Goal: Task Accomplishment & Management: Use online tool/utility

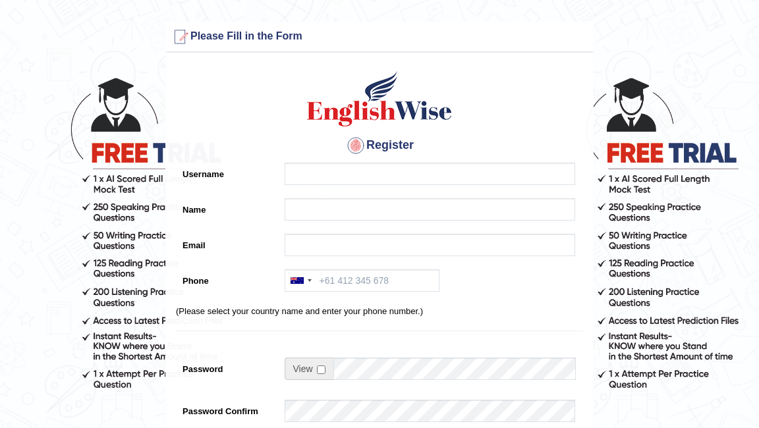
click at [532, 16] on main "Please fix the following errors: Please Fill in the Form Register Username Name…" at bounding box center [379, 367] width 759 height 734
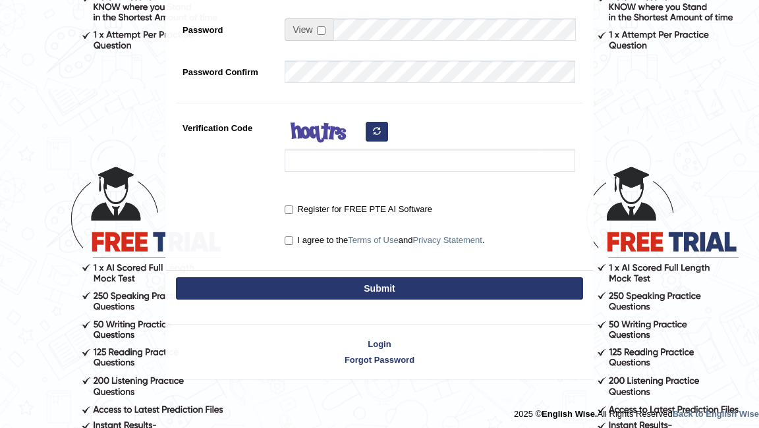
scroll to position [342, 0]
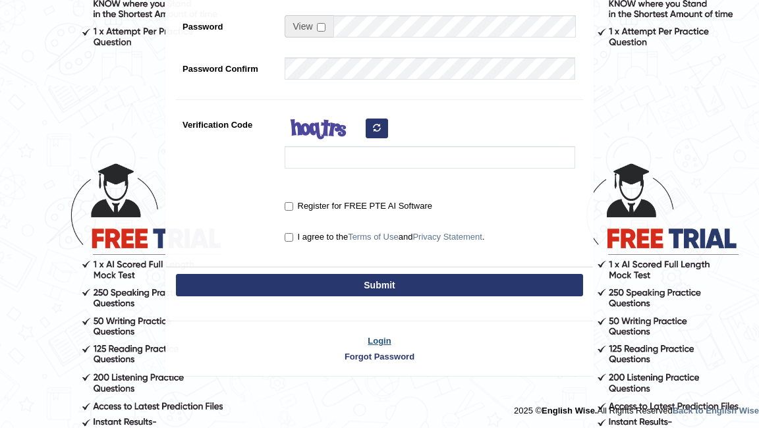
click at [381, 335] on link "Login" at bounding box center [379, 341] width 427 height 13
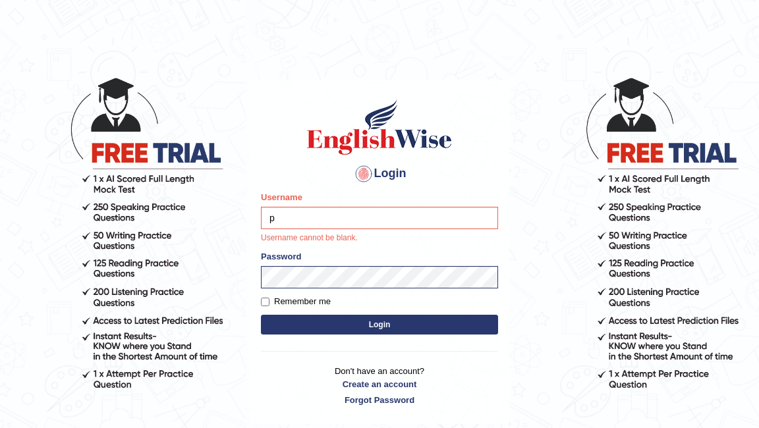
type input "Pkhatarine"
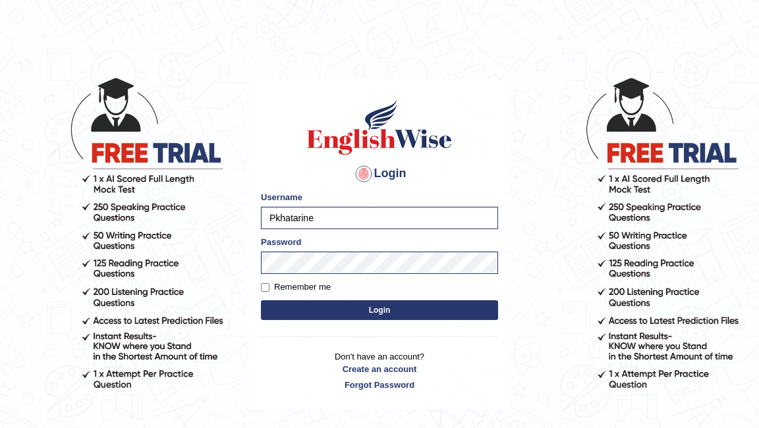
click at [365, 310] on button "Login" at bounding box center [379, 310] width 237 height 20
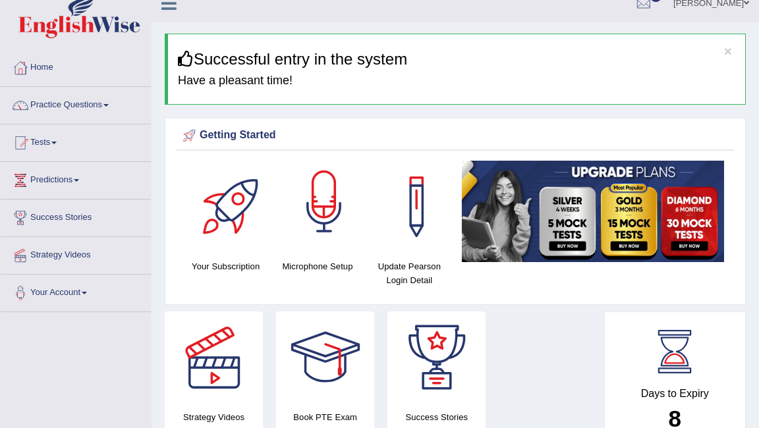
click at [325, 225] on div at bounding box center [324, 207] width 92 height 92
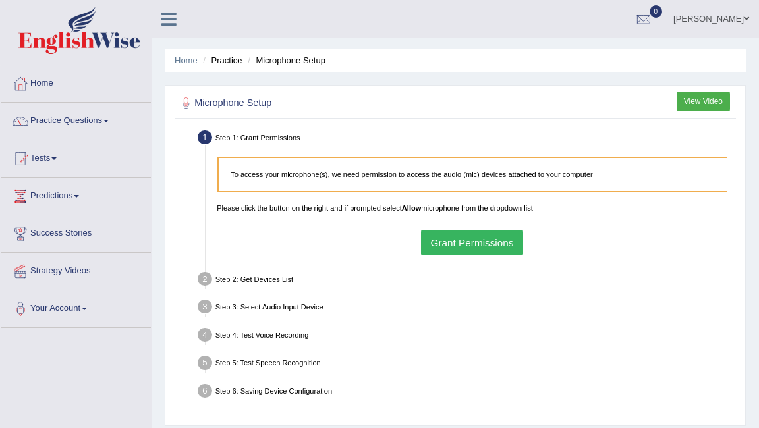
click at [487, 250] on button "Grant Permissions" at bounding box center [472, 243] width 102 height 26
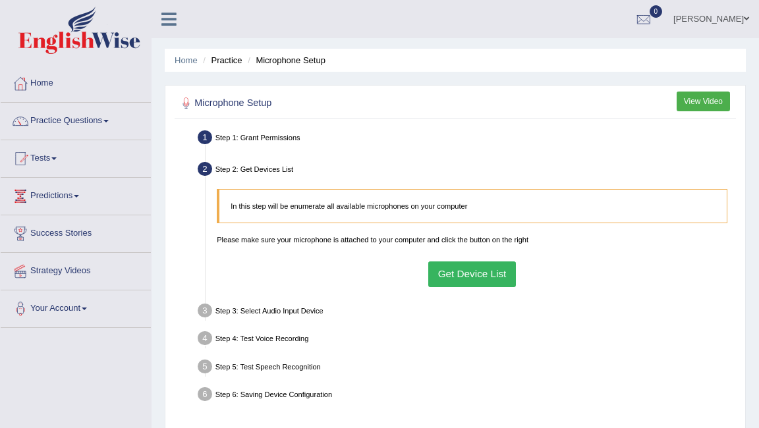
click at [483, 265] on button "Get Device List" at bounding box center [472, 274] width 88 height 26
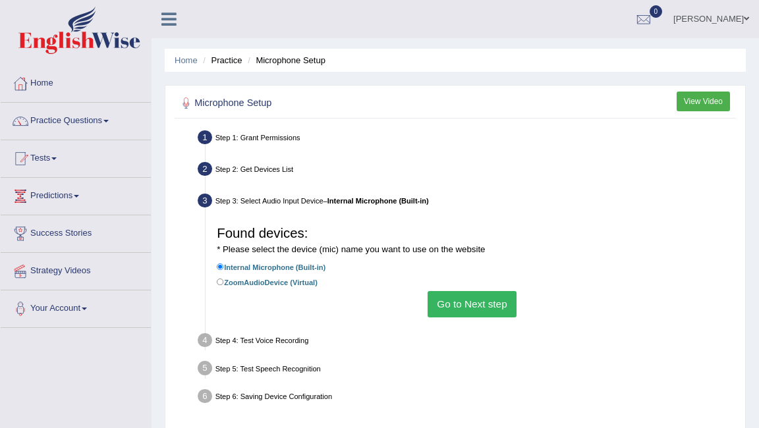
click at [470, 309] on button "Go to Next step" at bounding box center [471, 304] width 89 height 26
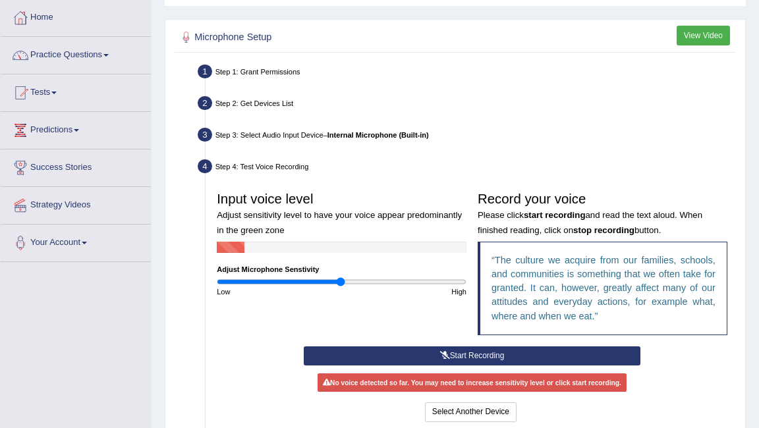
scroll to position [113, 0]
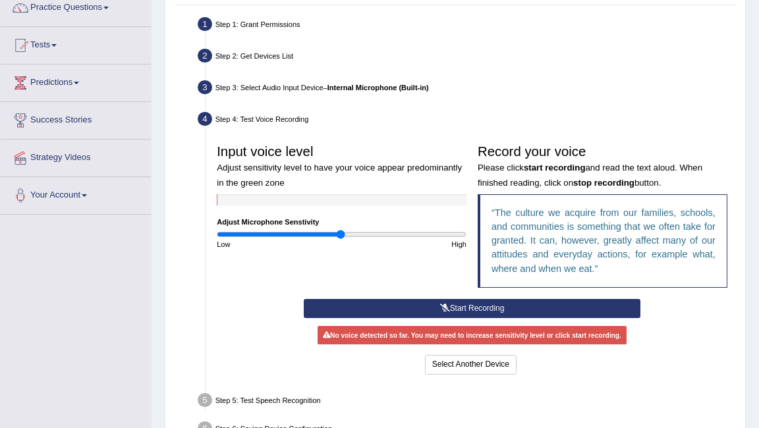
click at [441, 304] on icon at bounding box center [445, 308] width 10 height 8
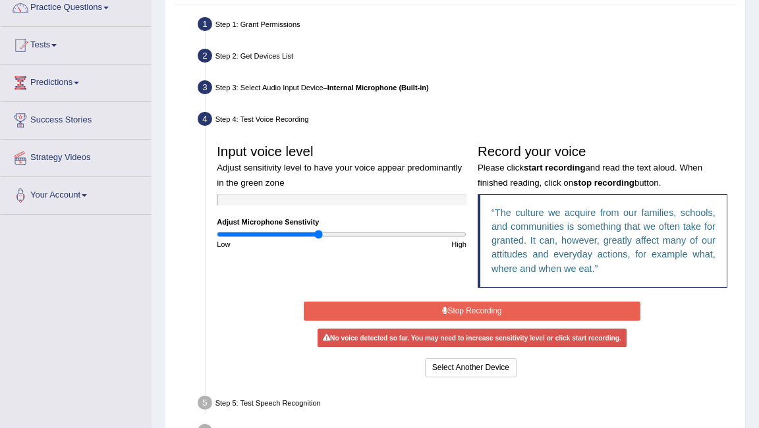
click at [317, 232] on input "range" at bounding box center [342, 234] width 250 height 9
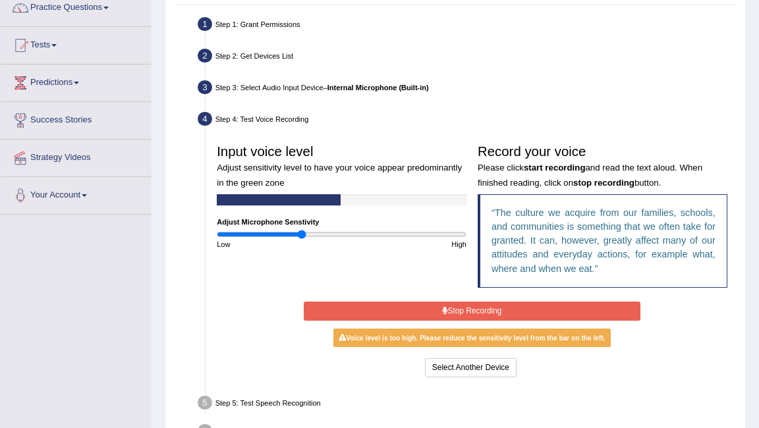
type input "0.68"
click at [300, 233] on input "range" at bounding box center [342, 234] width 250 height 9
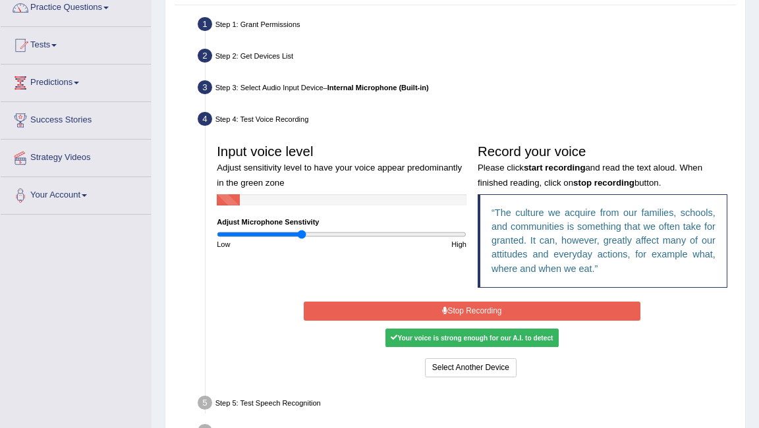
click at [474, 314] on button "Stop Recording" at bounding box center [472, 311] width 337 height 19
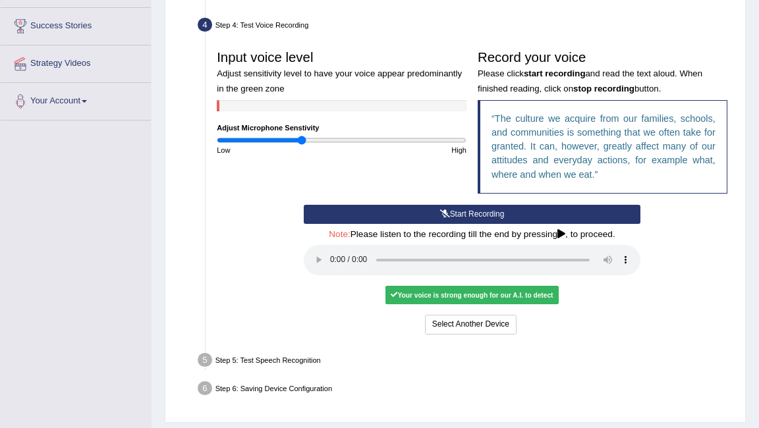
scroll to position [263, 0]
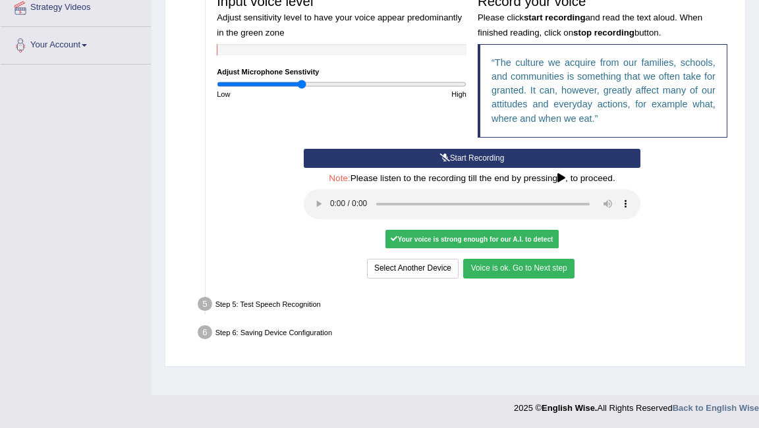
click at [509, 270] on button "Voice is ok. Go to Next step" at bounding box center [518, 268] width 111 height 19
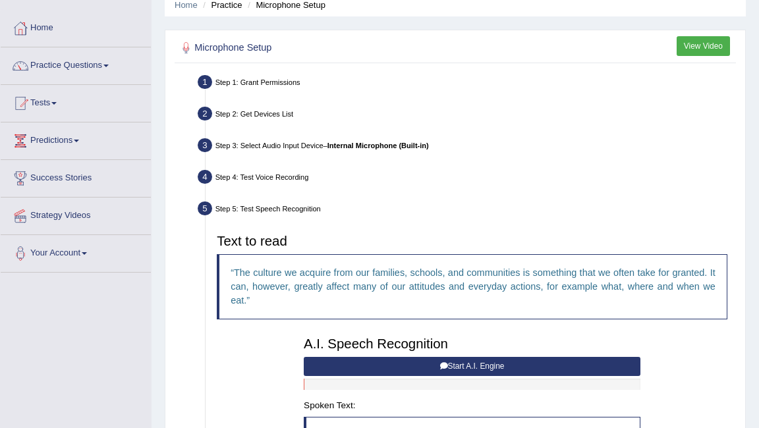
scroll to position [37, 0]
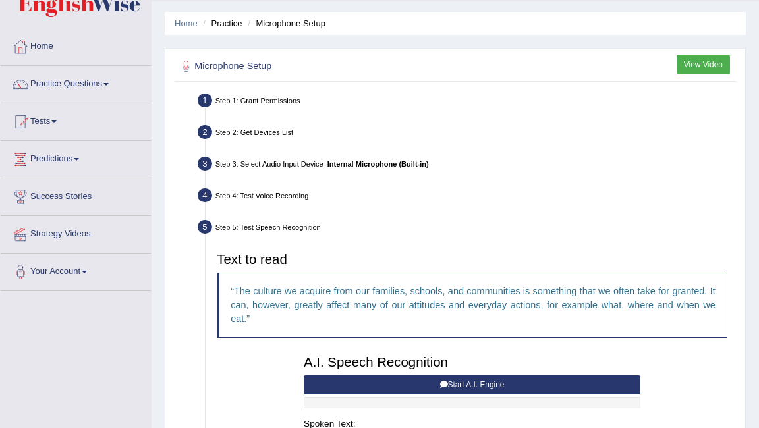
click at [448, 230] on div "Step 5: Test Speech Recognition" at bounding box center [466, 229] width 547 height 24
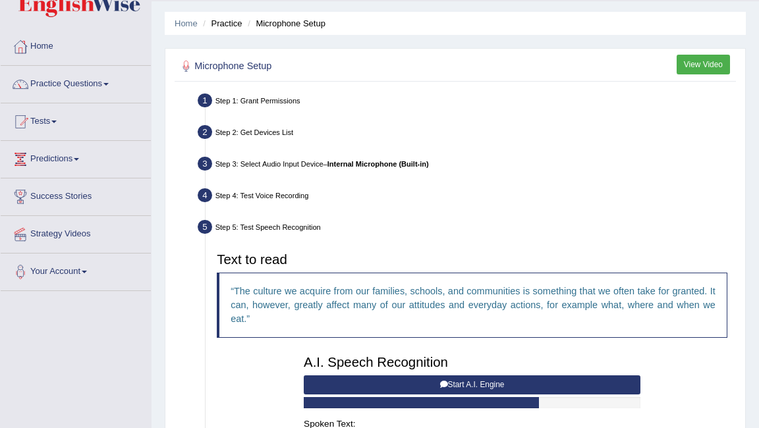
click at [344, 199] on div "Step 4: Test Voice Recording" at bounding box center [466, 197] width 547 height 24
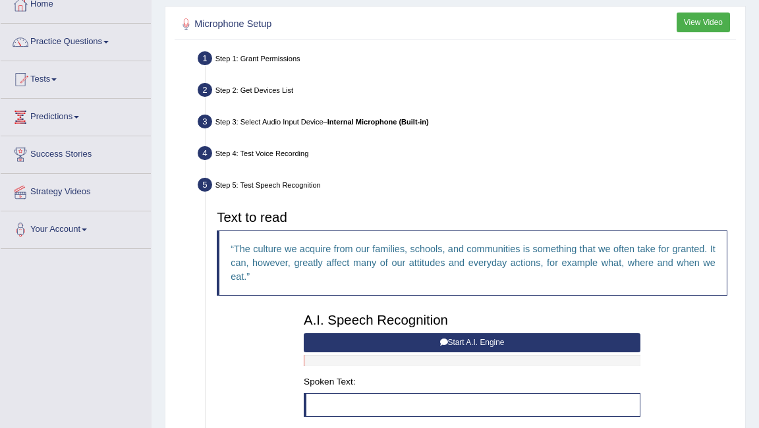
scroll to position [225, 0]
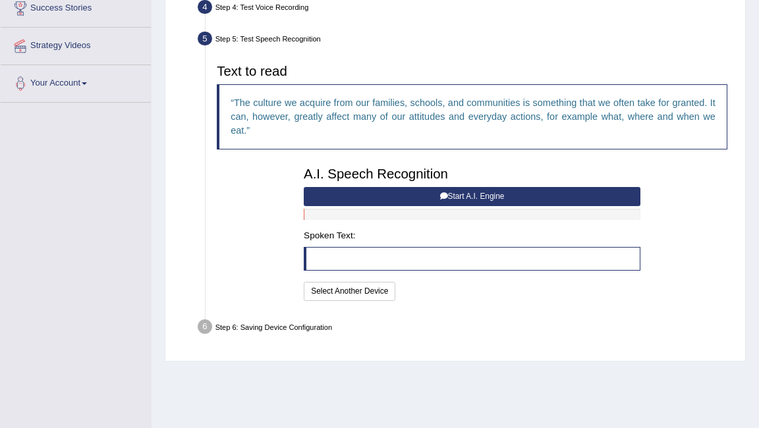
click at [421, 195] on button "Start A.I. Engine" at bounding box center [472, 196] width 337 height 19
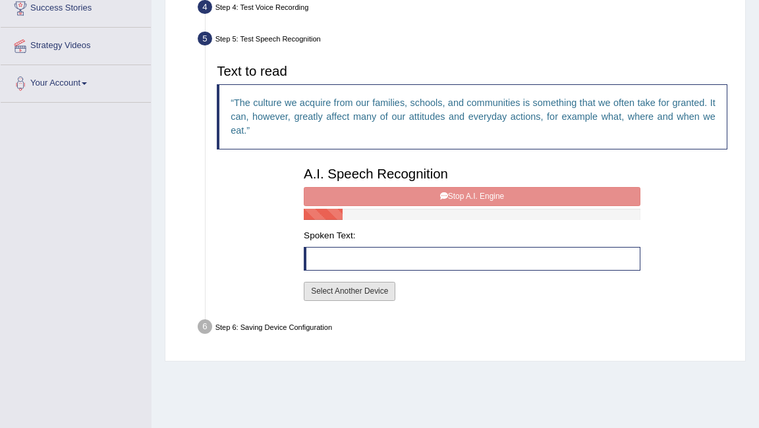
click at [342, 292] on button "Select Another Device" at bounding box center [350, 291] width 92 height 19
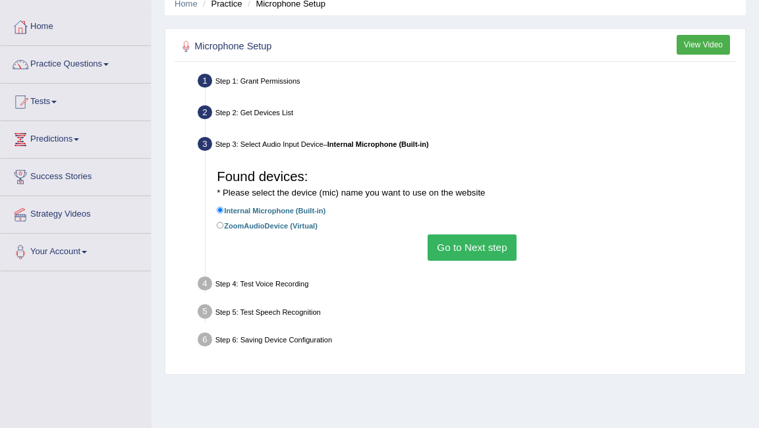
scroll to position [55, 0]
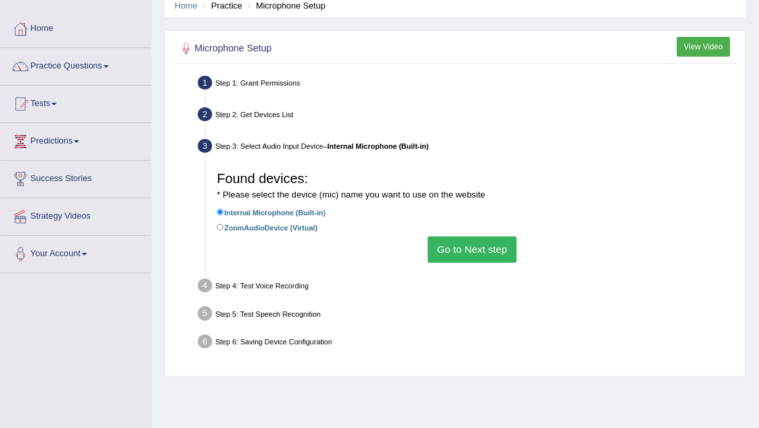
click at [471, 242] on button "Go to Next step" at bounding box center [471, 249] width 89 height 26
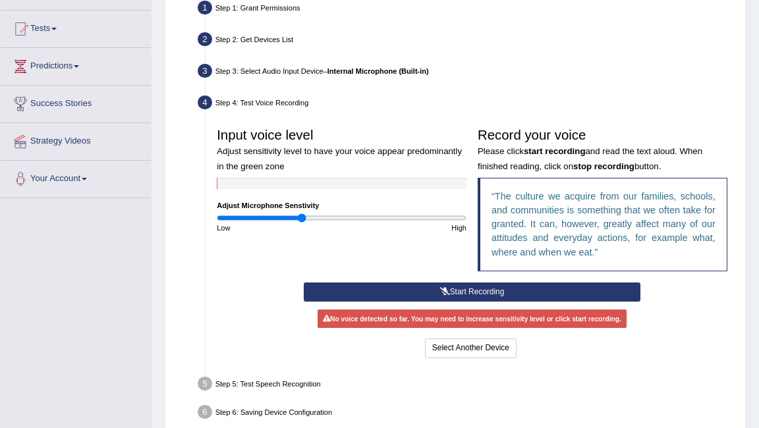
scroll to position [167, 0]
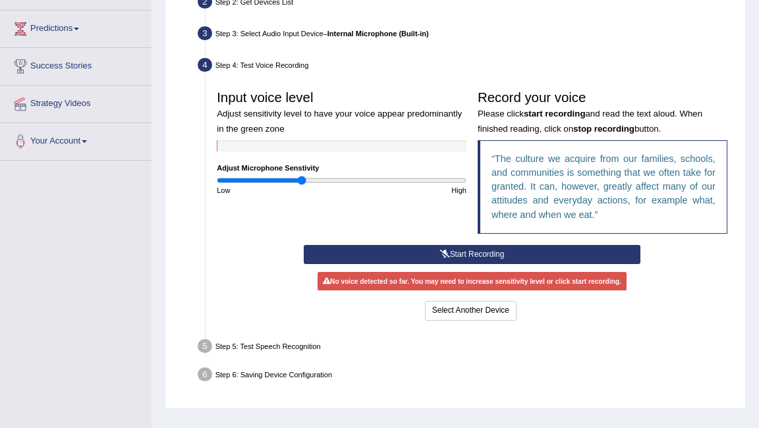
click at [411, 256] on button "Start Recording" at bounding box center [472, 254] width 337 height 19
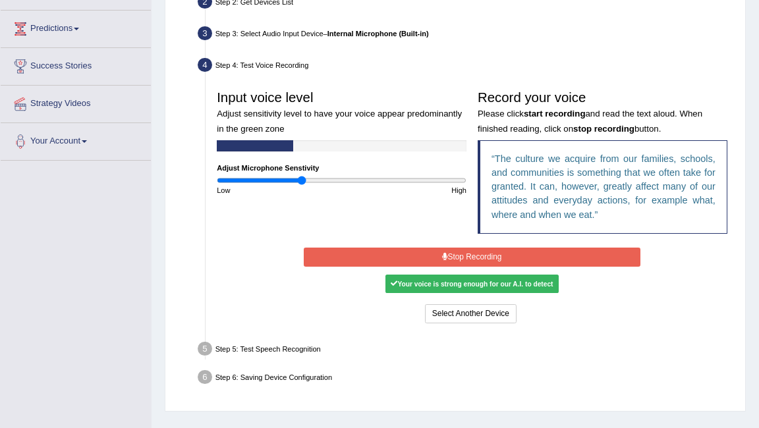
click at [460, 252] on button "Stop Recording" at bounding box center [472, 257] width 337 height 19
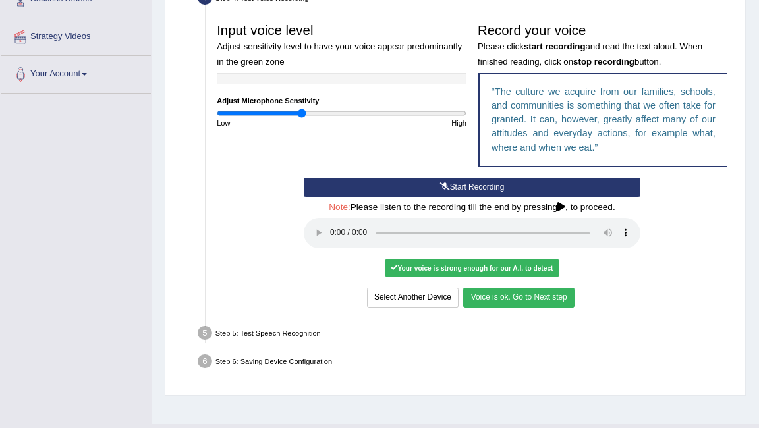
scroll to position [257, 0]
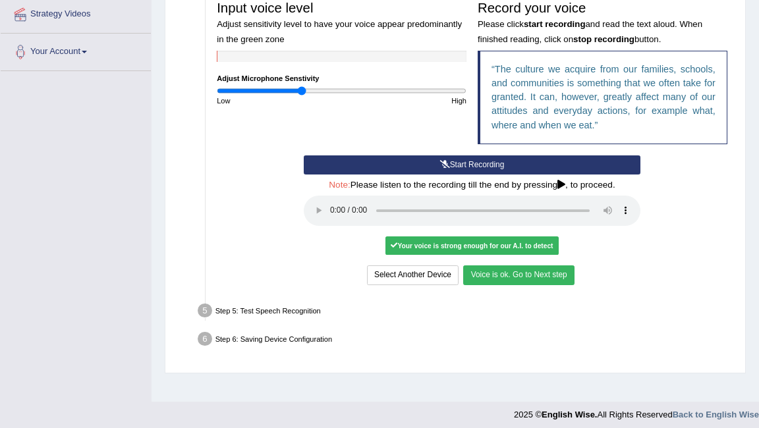
click at [497, 276] on button "Voice is ok. Go to Next step" at bounding box center [518, 274] width 111 height 19
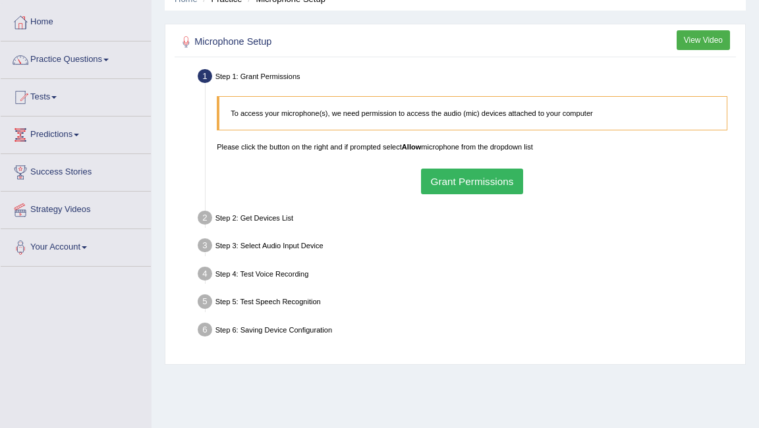
scroll to position [36, 0]
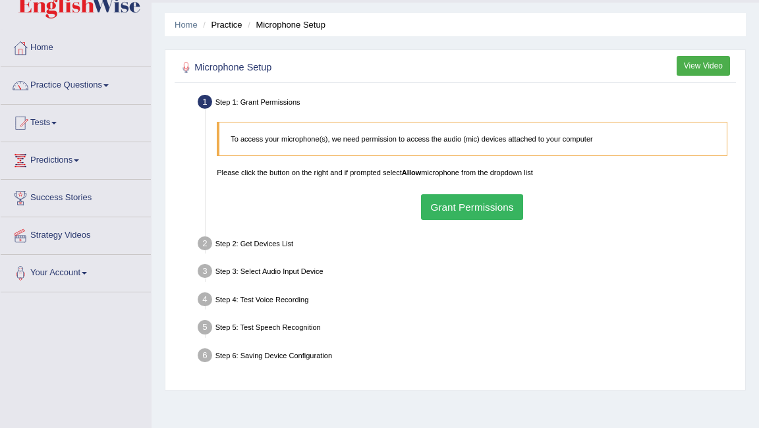
click at [454, 173] on button "Grant Permissions" at bounding box center [472, 207] width 102 height 26
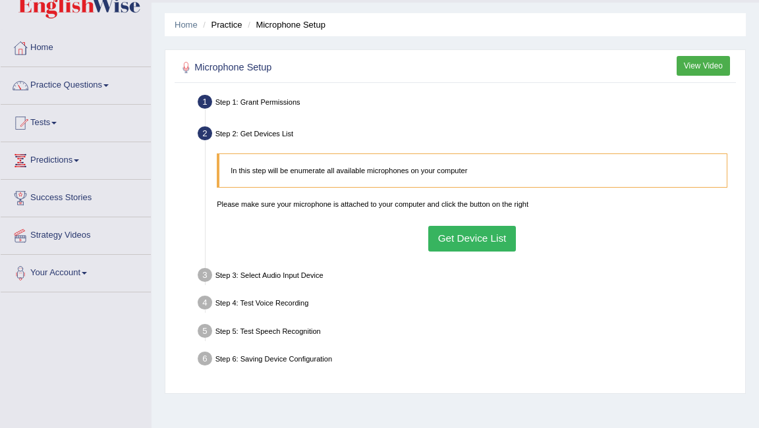
click at [464, 173] on button "Get Device List" at bounding box center [472, 239] width 88 height 26
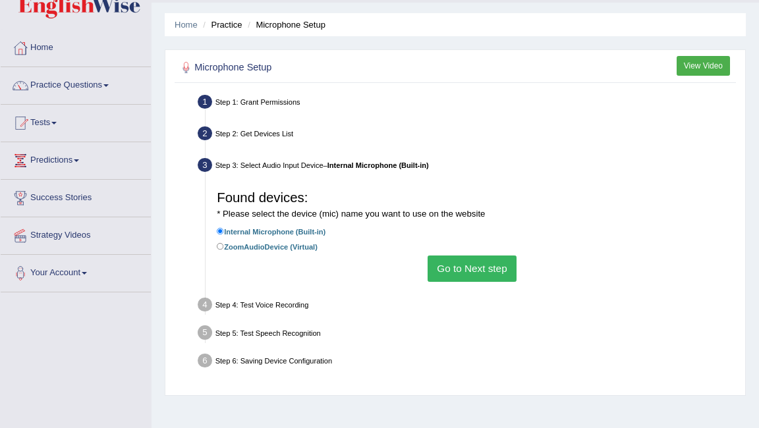
click at [461, 173] on button "Go to Next step" at bounding box center [471, 269] width 89 height 26
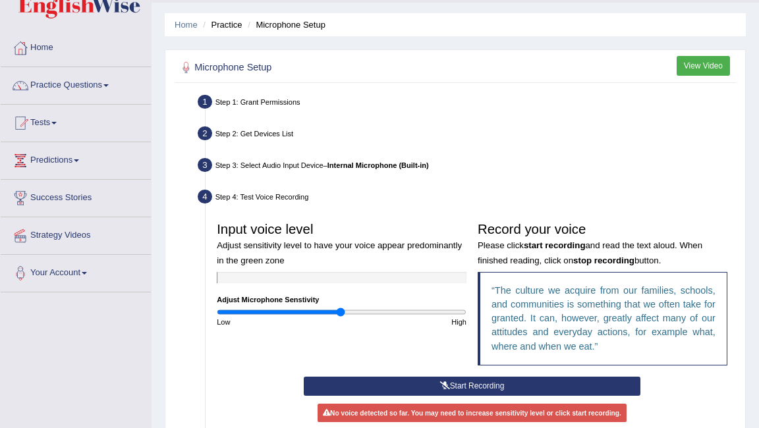
click at [432, 173] on button "Start Recording" at bounding box center [472, 386] width 337 height 19
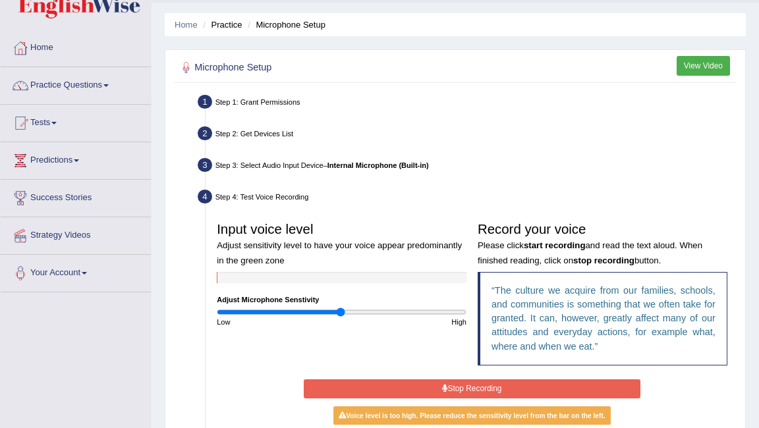
scroll to position [263, 0]
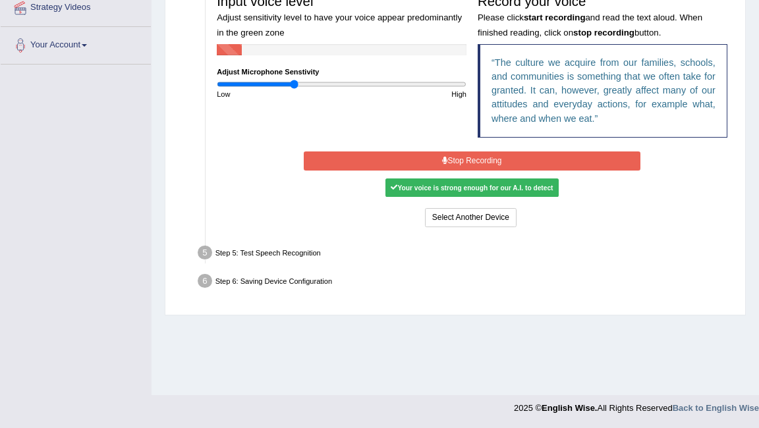
drag, startPoint x: 339, startPoint y: 85, endPoint x: 294, endPoint y: 83, distance: 44.8
type input "0.62"
click at [294, 83] on input "range" at bounding box center [342, 84] width 250 height 9
click at [443, 173] on div "Your voice is strong enough for our A.I. to detect" at bounding box center [471, 187] width 173 height 18
click at [466, 159] on button "Stop Recording" at bounding box center [472, 160] width 337 height 19
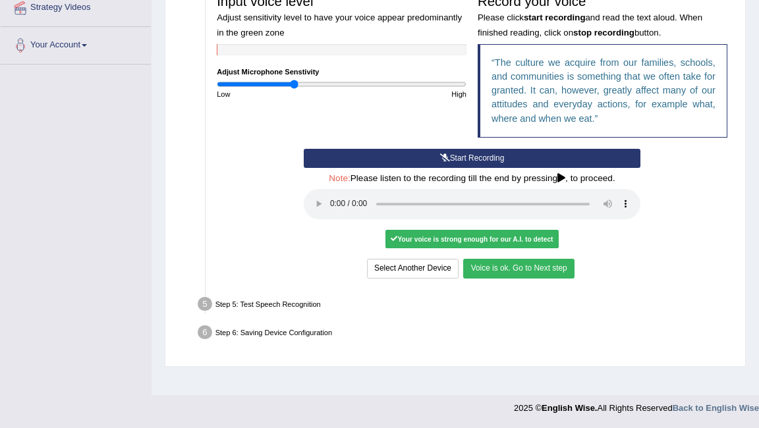
click at [526, 173] on button "Voice is ok. Go to Next step" at bounding box center [518, 268] width 111 height 19
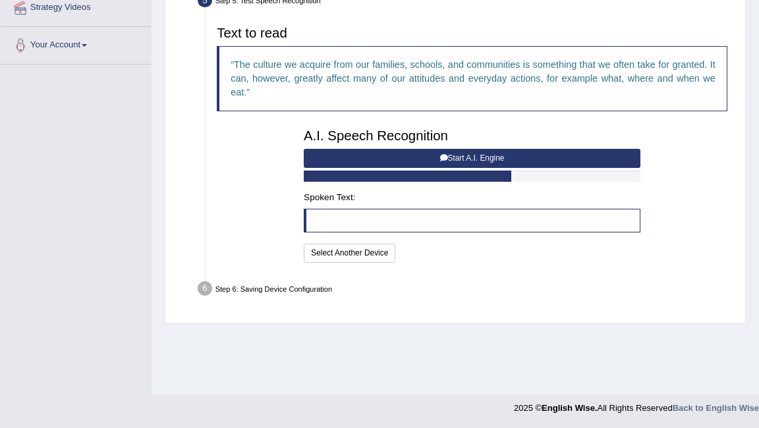
click at [461, 157] on button "Start A.I. Engine" at bounding box center [472, 158] width 337 height 19
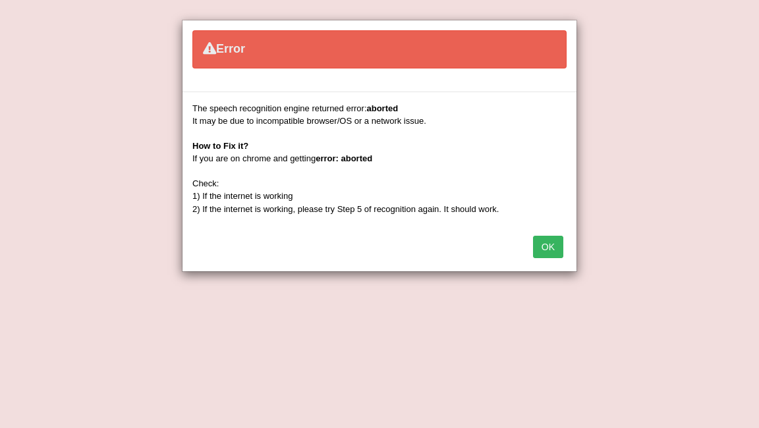
click at [551, 173] on button "OK" at bounding box center [548, 247] width 30 height 22
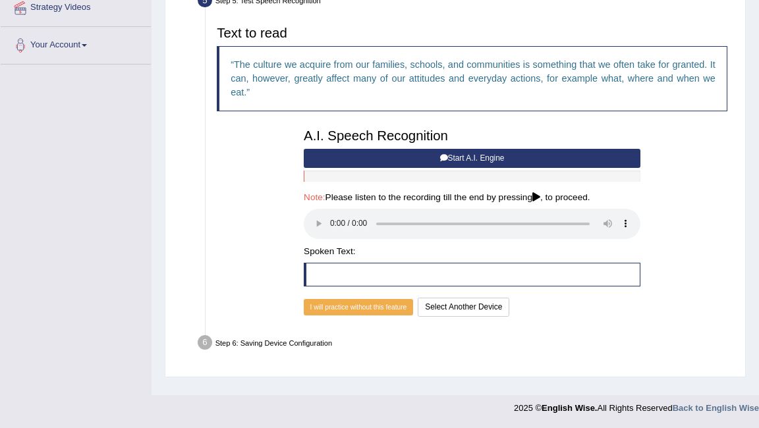
click at [429, 153] on button "Start A.I. Engine" at bounding box center [472, 158] width 337 height 19
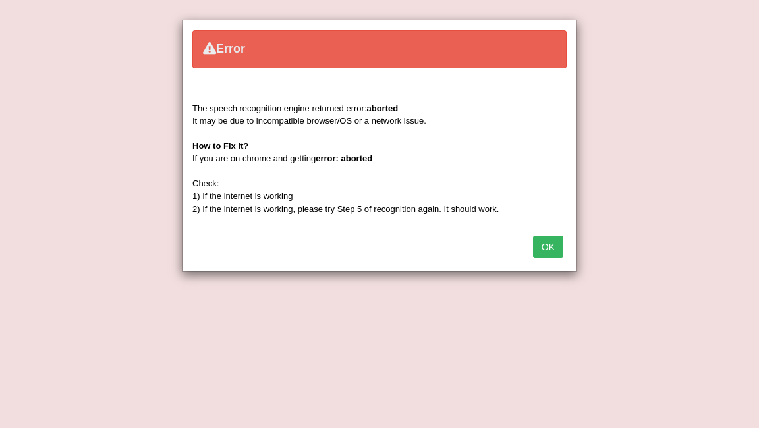
click at [552, 173] on button "OK" at bounding box center [548, 247] width 30 height 22
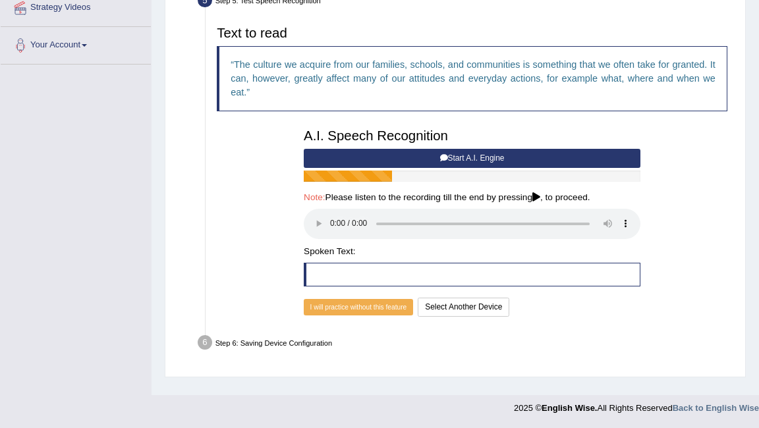
click at [459, 155] on button "Start A.I. Engine" at bounding box center [472, 158] width 337 height 19
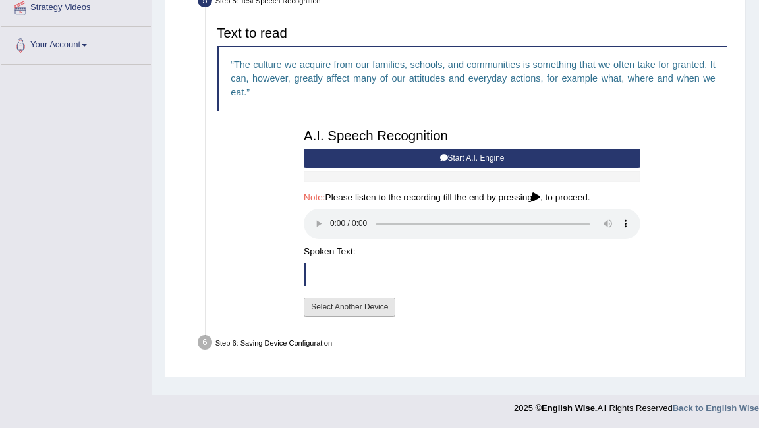
click at [346, 173] on button "Select Another Device" at bounding box center [350, 307] width 92 height 19
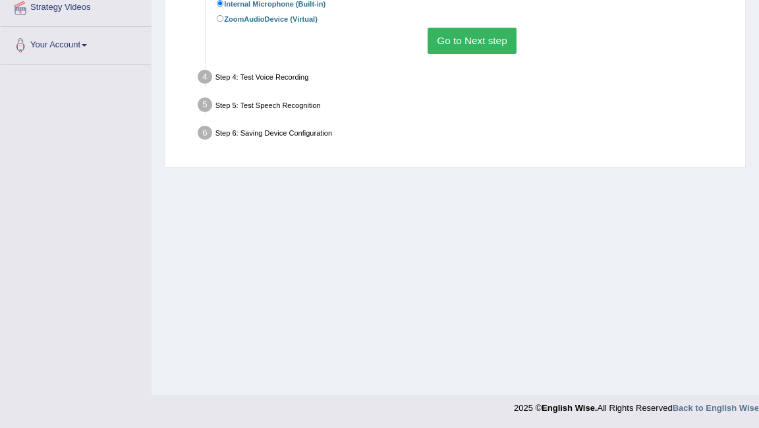
click at [491, 43] on button "Go to Next step" at bounding box center [471, 41] width 89 height 26
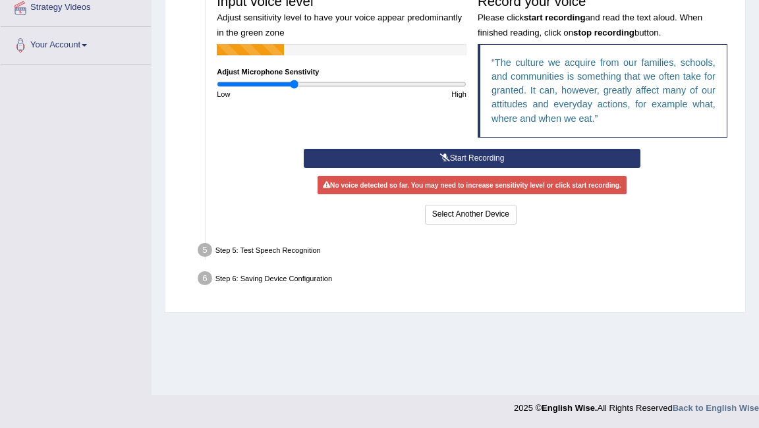
click at [409, 147] on div "Input voice level Adjust sensitivity level to have your voice appear predominan…" at bounding box center [472, 68] width 522 height 161
click at [408, 156] on button "Start Recording" at bounding box center [472, 158] width 337 height 19
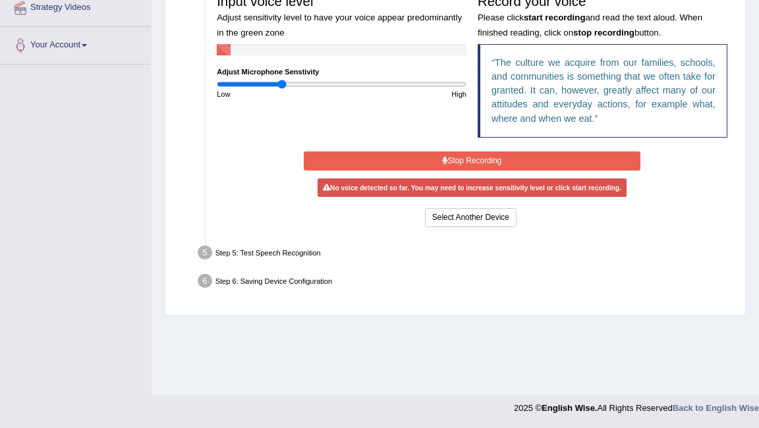
drag, startPoint x: 295, startPoint y: 81, endPoint x: 281, endPoint y: 84, distance: 14.7
type input "0.52"
click at [281, 84] on input "range" at bounding box center [342, 84] width 250 height 9
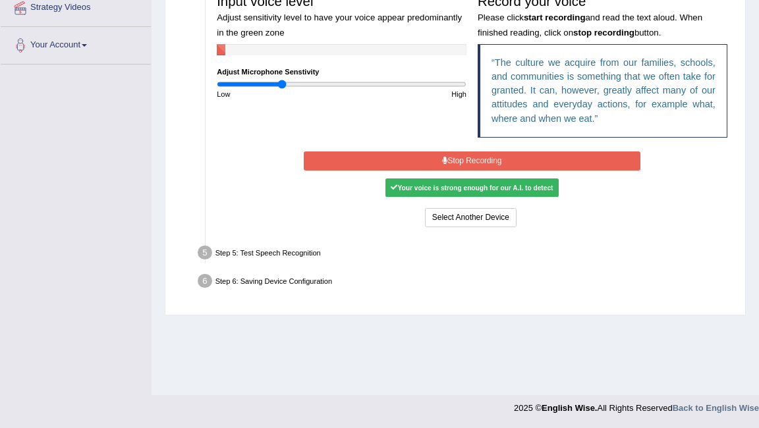
click at [414, 173] on div "Your voice is strong enough for our A.I. to detect" at bounding box center [471, 187] width 173 height 18
click at [470, 173] on div "Select Another Device Voice is ok. Go to Next step" at bounding box center [472, 219] width 337 height 22
click at [477, 154] on button "Stop Recording" at bounding box center [472, 160] width 337 height 19
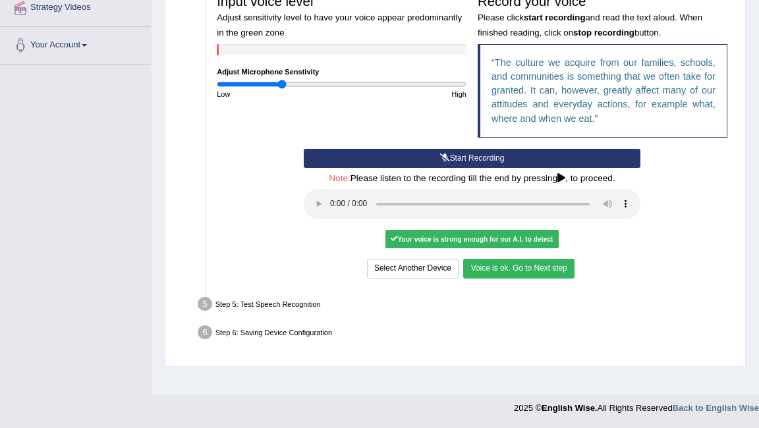
click at [561, 173] on button "Voice is ok. Go to Next step" at bounding box center [518, 268] width 111 height 19
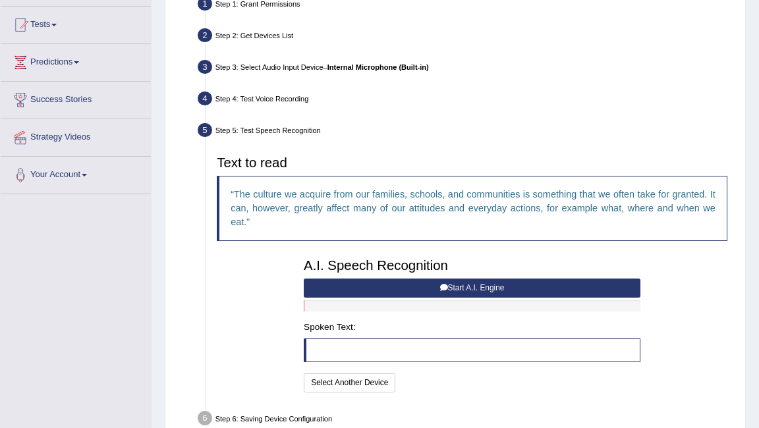
scroll to position [0, 0]
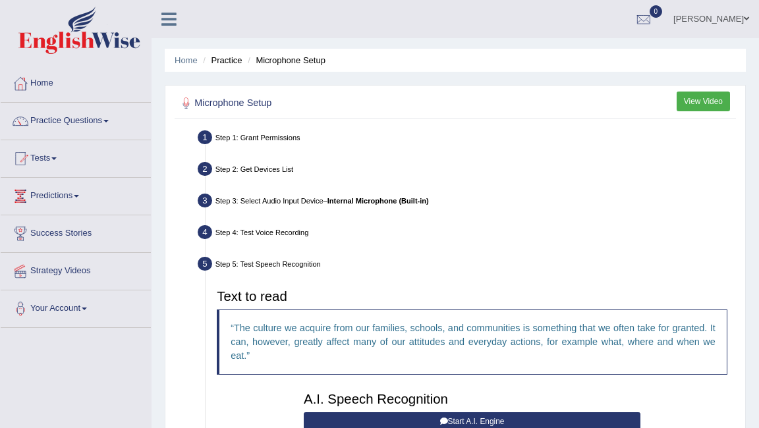
click at [423, 112] on div at bounding box center [455, 103] width 555 height 23
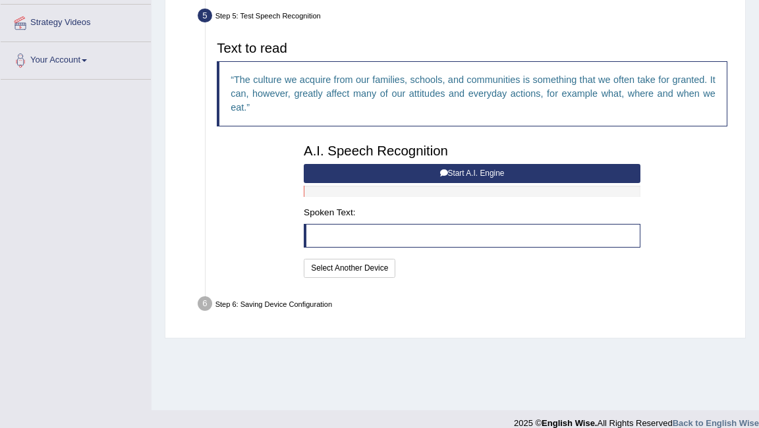
scroll to position [263, 0]
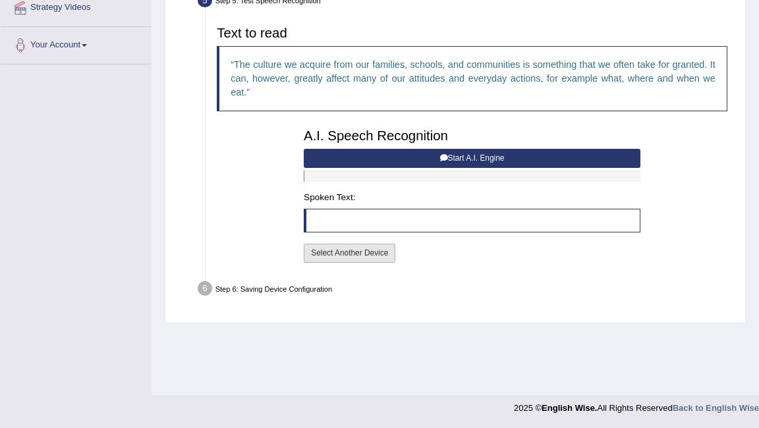
click at [349, 173] on button "Select Another Device" at bounding box center [350, 253] width 92 height 19
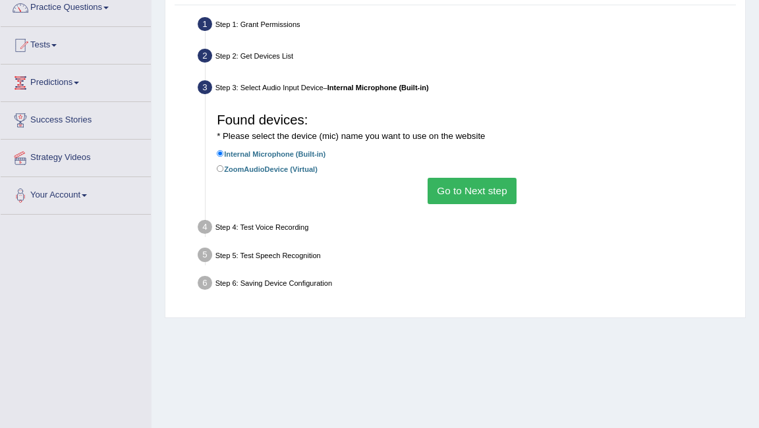
scroll to position [54, 0]
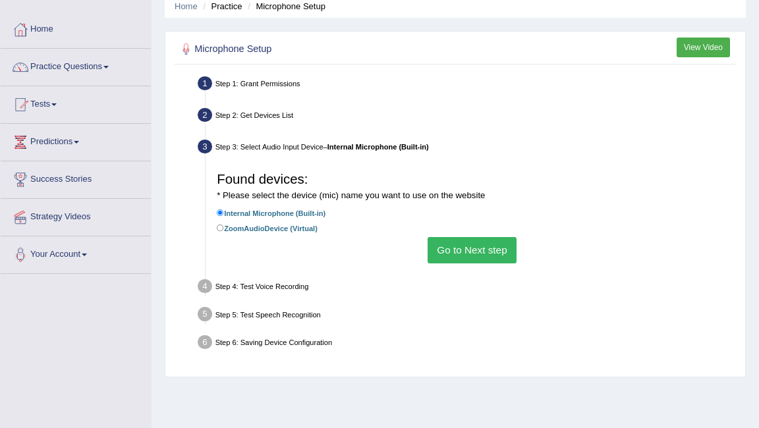
click at [460, 173] on button "Go to Next step" at bounding box center [471, 250] width 89 height 26
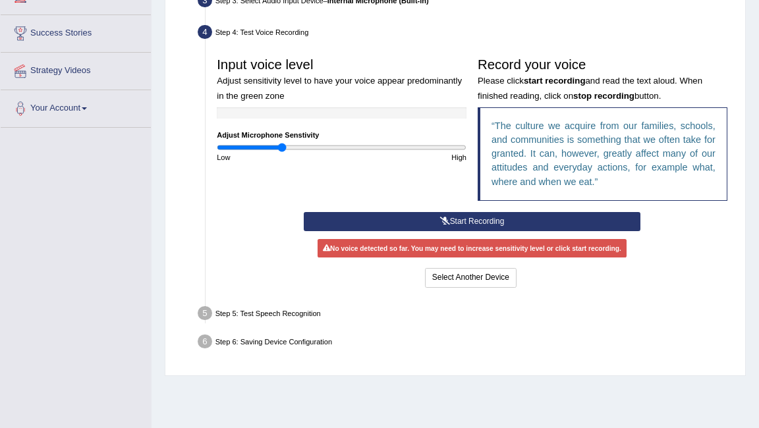
scroll to position [203, 0]
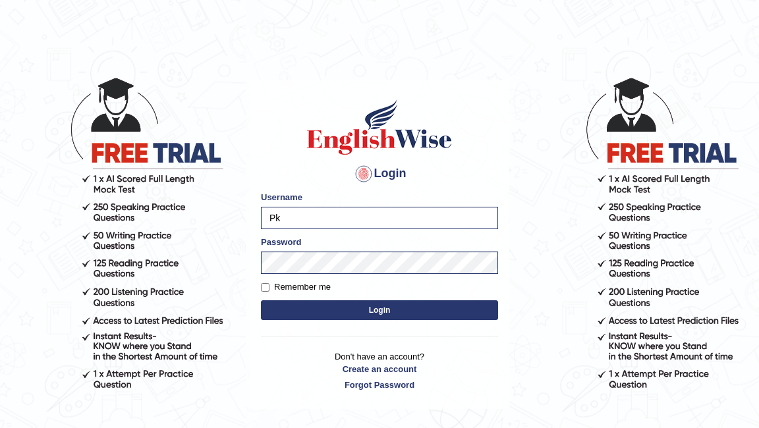
type input "P"
type input "kanravir_parramatta"
click at [261, 300] on button "Login" at bounding box center [379, 310] width 237 height 20
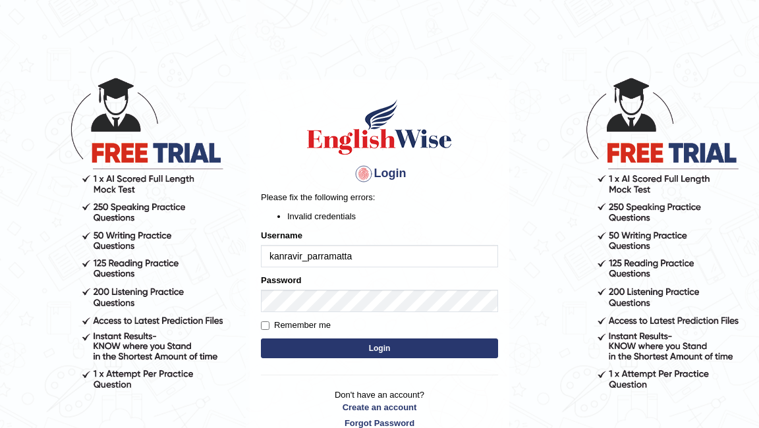
drag, startPoint x: 377, startPoint y: 261, endPoint x: 227, endPoint y: 252, distance: 149.7
click at [227, 253] on body "Login Please fix the following errors: Invalid credentials Username kanravir_pa…" at bounding box center [379, 252] width 759 height 428
drag, startPoint x: 320, startPoint y: 253, endPoint x: 250, endPoint y: 251, distance: 69.8
click at [250, 252] on div "Login Please fix the following errors: Invalid credentials Username kanravir_pa…" at bounding box center [379, 264] width 259 height 368
click at [271, 255] on input "kanravir_parramatta" at bounding box center [379, 256] width 237 height 22
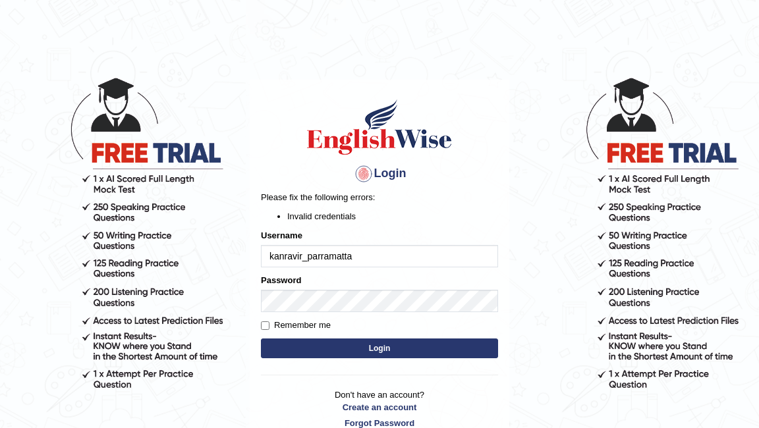
click at [271, 255] on input "kanravir_parramatta" at bounding box center [379, 256] width 237 height 22
drag, startPoint x: 313, startPoint y: 259, endPoint x: 248, endPoint y: 256, distance: 64.6
click at [248, 256] on main "Login Please fix the following errors: Invalid credentials Username kanravir_pa…" at bounding box center [379, 244] width 263 height 412
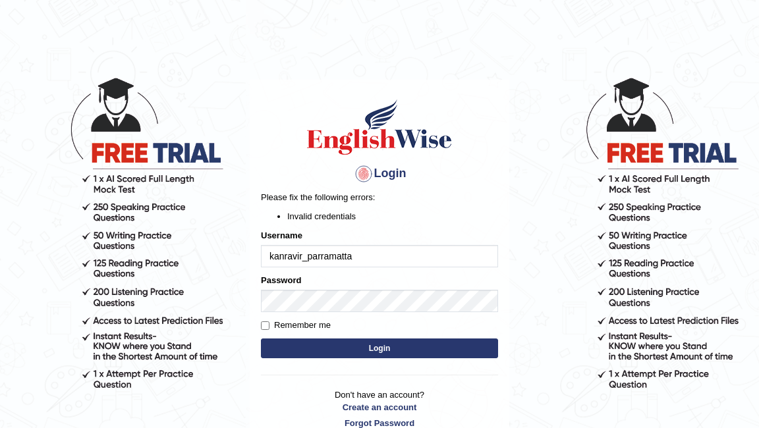
click at [577, 290] on body "Login Please fix the following errors: Invalid credentials Username kanravir_pa…" at bounding box center [379, 252] width 759 height 428
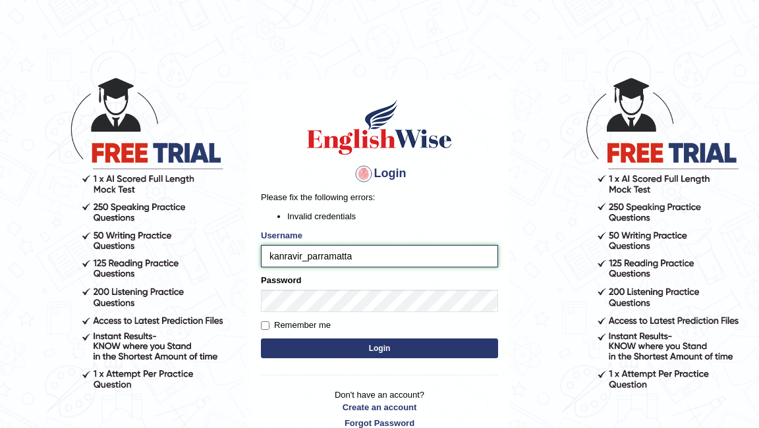
click at [283, 259] on input "kanravir_parramatta" at bounding box center [379, 256] width 237 height 22
type input "karanvir_parramatta"
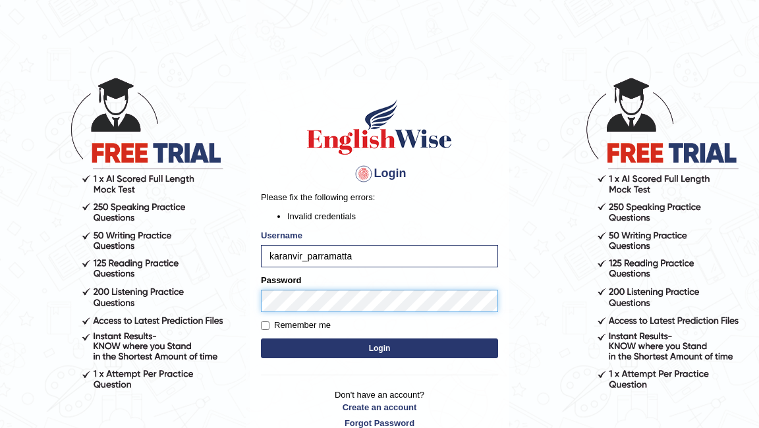
click at [208, 296] on body "Login Please fix the following errors: Invalid credentials Username karanvir_pa…" at bounding box center [379, 252] width 759 height 428
click at [265, 326] on input "Remember me" at bounding box center [265, 325] width 9 height 9
checkbox input "true"
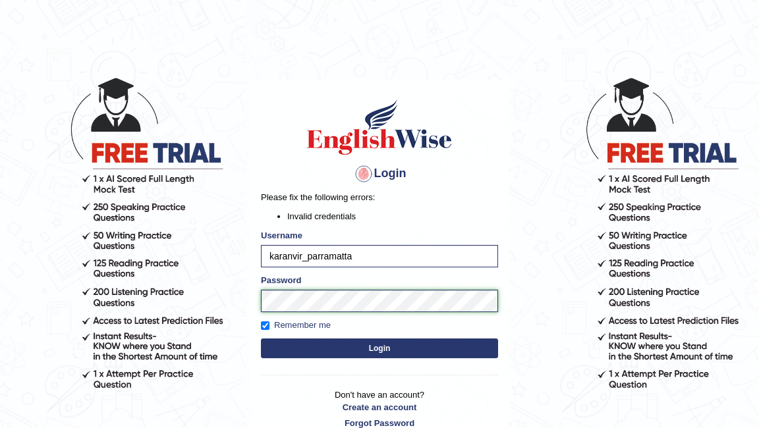
click at [250, 298] on div "Login Please fix the following errors: Invalid credentials Username karanvir_pa…" at bounding box center [379, 264] width 259 height 368
click at [261, 338] on button "Login" at bounding box center [379, 348] width 237 height 20
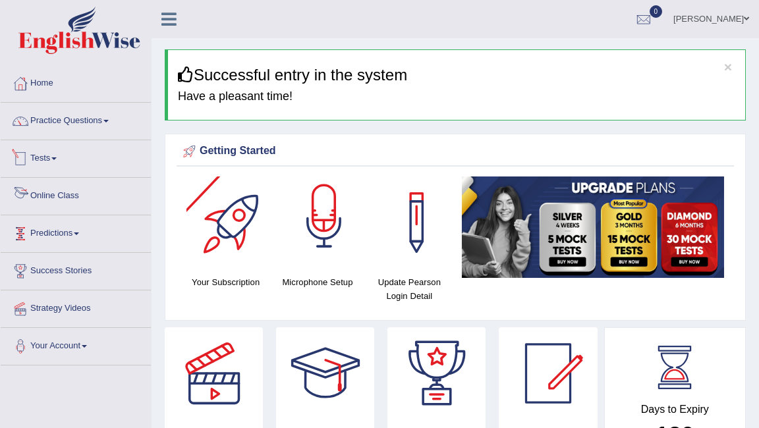
click at [323, 231] on div at bounding box center [324, 222] width 92 height 92
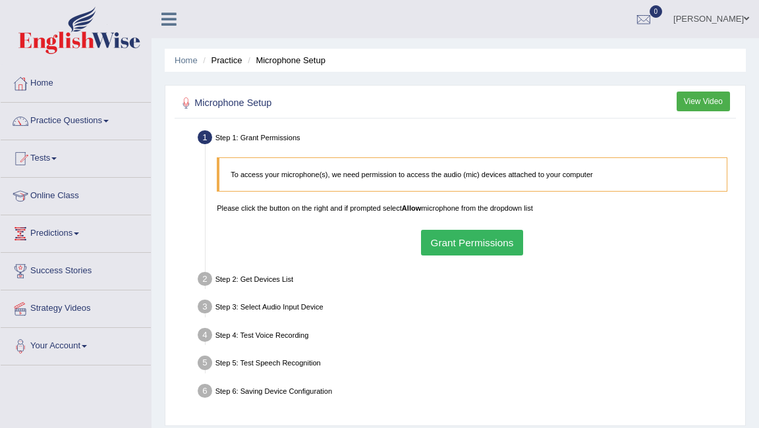
click at [493, 237] on button "Grant Permissions" at bounding box center [472, 243] width 102 height 26
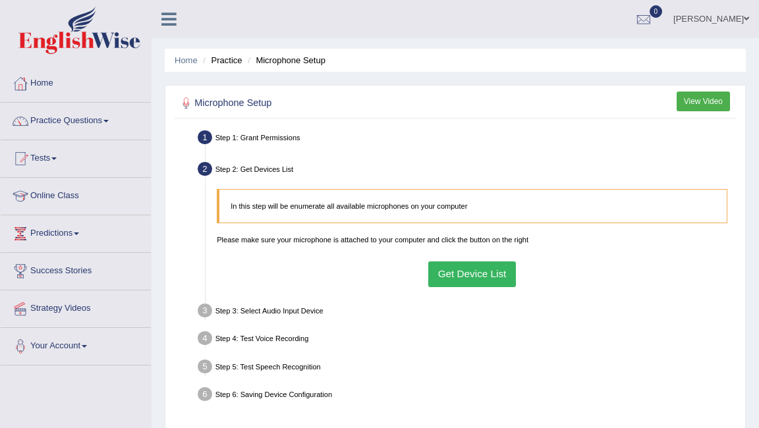
click at [475, 270] on button "Get Device List" at bounding box center [472, 274] width 88 height 26
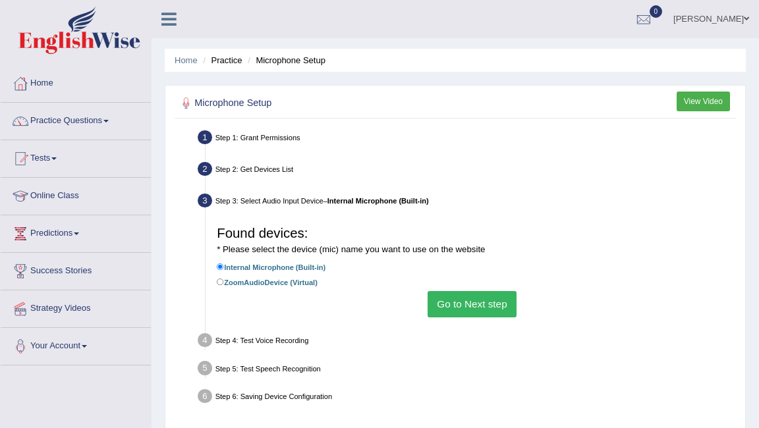
click at [464, 306] on button "Go to Next step" at bounding box center [471, 304] width 89 height 26
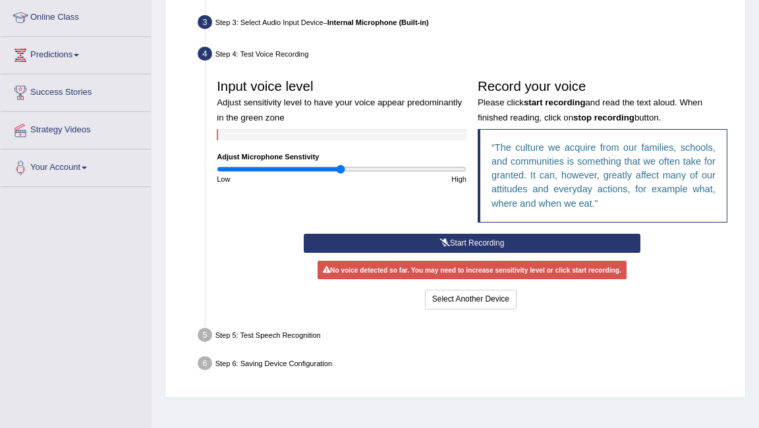
scroll to position [181, 0]
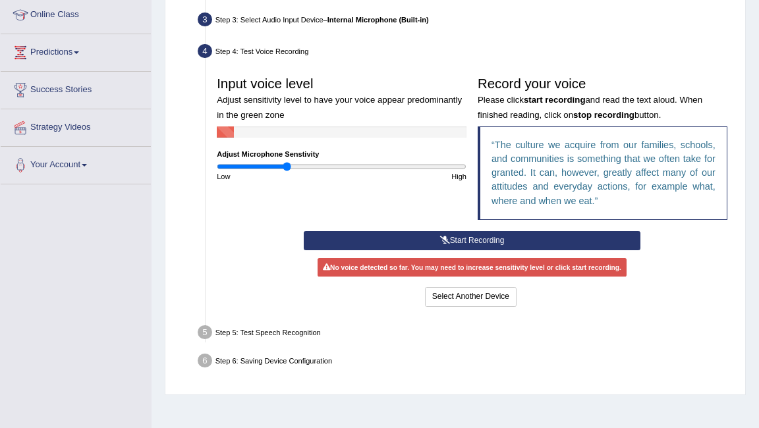
drag, startPoint x: 340, startPoint y: 168, endPoint x: 286, endPoint y: 169, distance: 54.0
type input "0.56"
click at [286, 169] on input "range" at bounding box center [342, 166] width 250 height 9
click at [449, 239] on button "Start Recording" at bounding box center [472, 240] width 337 height 19
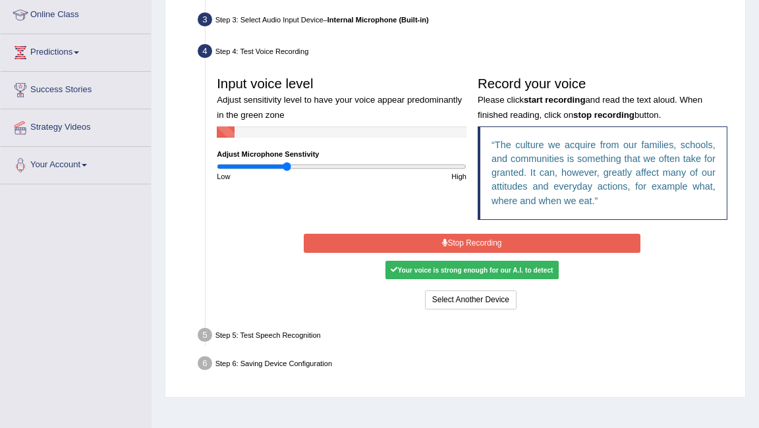
click at [459, 241] on button "Stop Recording" at bounding box center [472, 243] width 337 height 19
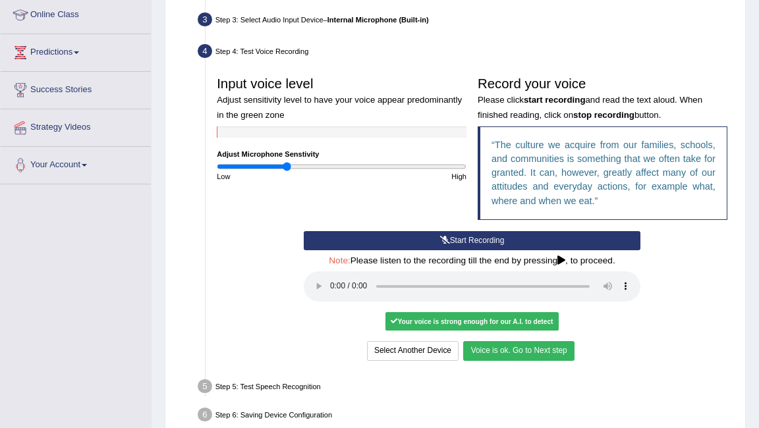
click at [511, 355] on button "Voice is ok. Go to Next step" at bounding box center [518, 350] width 111 height 19
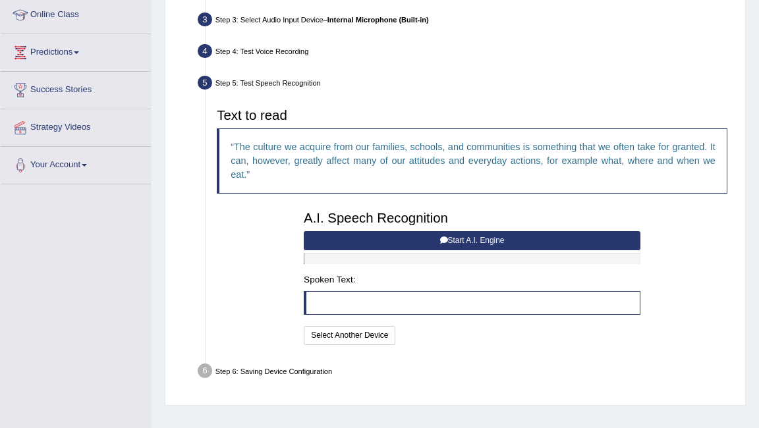
click at [500, 238] on button "Start A.I. Engine" at bounding box center [472, 240] width 337 height 19
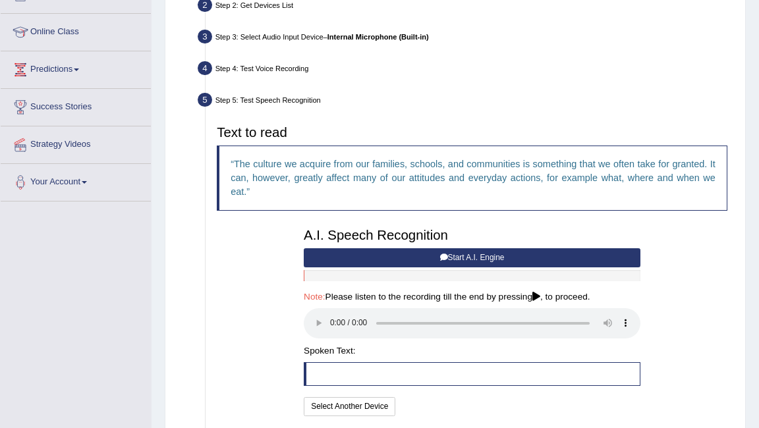
scroll to position [207, 0]
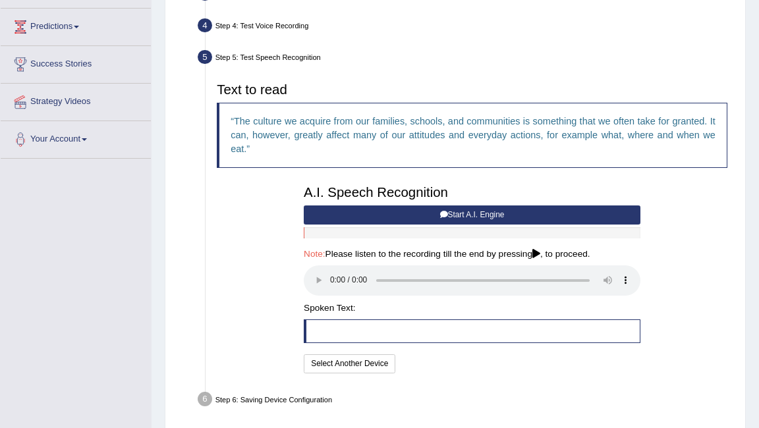
click at [448, 222] on button "Start A.I. Engine" at bounding box center [472, 214] width 337 height 19
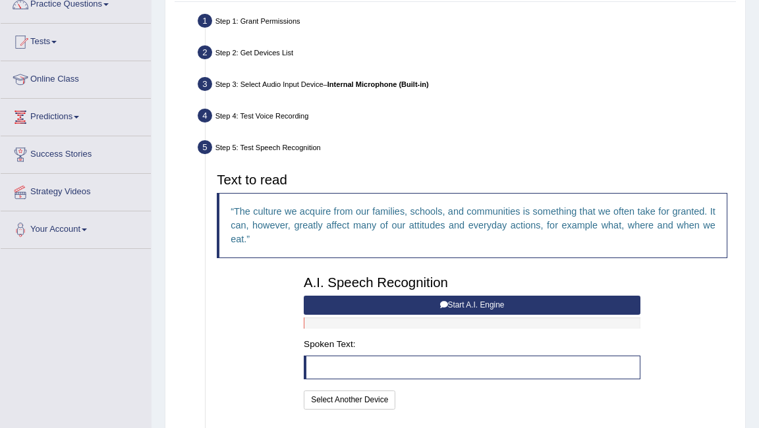
scroll to position [97, 0]
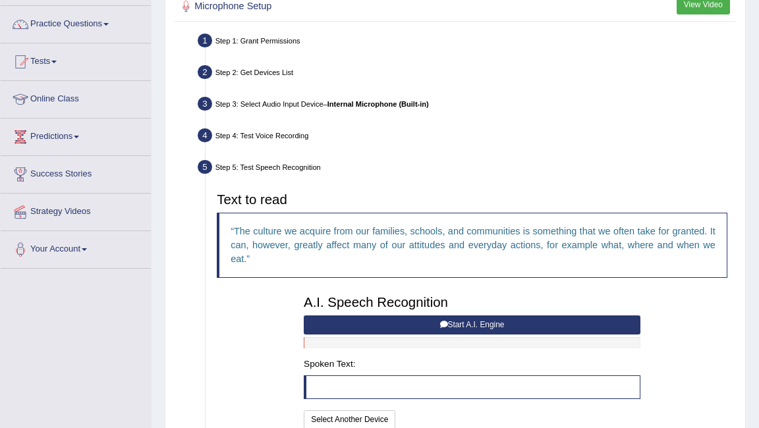
click at [433, 326] on button "Start A.I. Engine" at bounding box center [472, 324] width 337 height 19
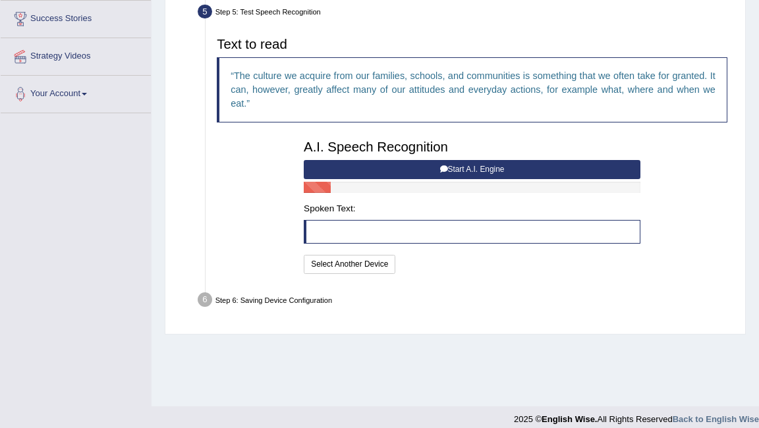
scroll to position [263, 0]
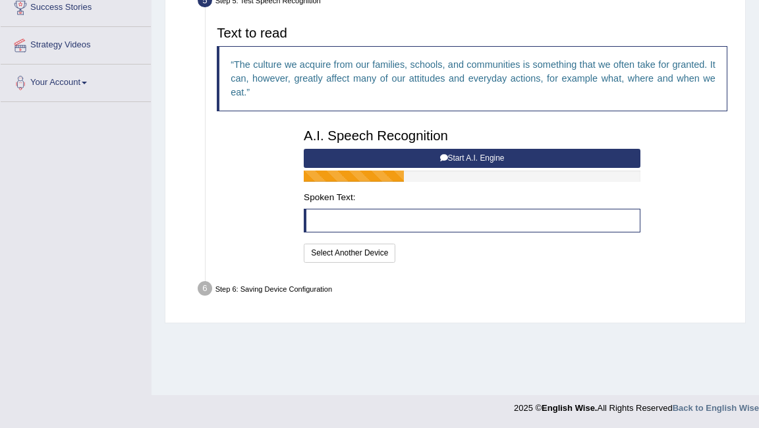
click at [472, 153] on button "Start A.I. Engine" at bounding box center [472, 158] width 337 height 19
click at [470, 155] on button "Start A.I. Engine" at bounding box center [472, 158] width 337 height 19
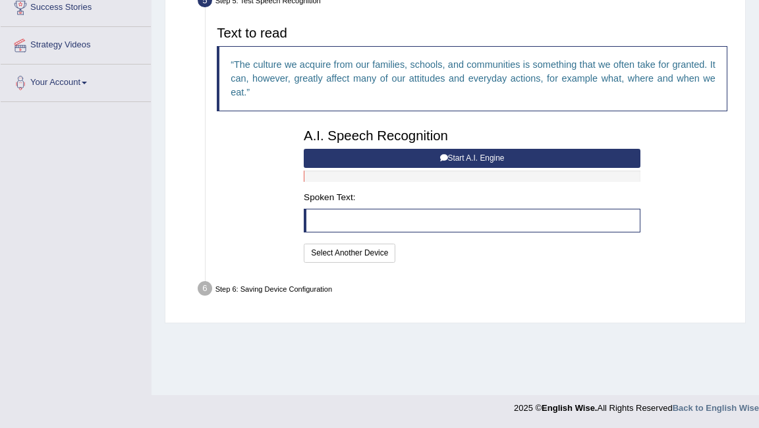
click at [427, 160] on button "Start A.I. Engine" at bounding box center [472, 158] width 337 height 19
click at [387, 255] on button "Select Another Device" at bounding box center [350, 253] width 92 height 19
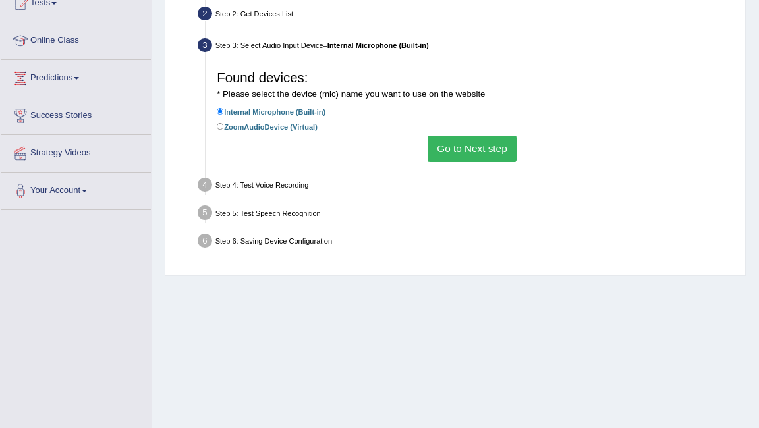
scroll to position [141, 0]
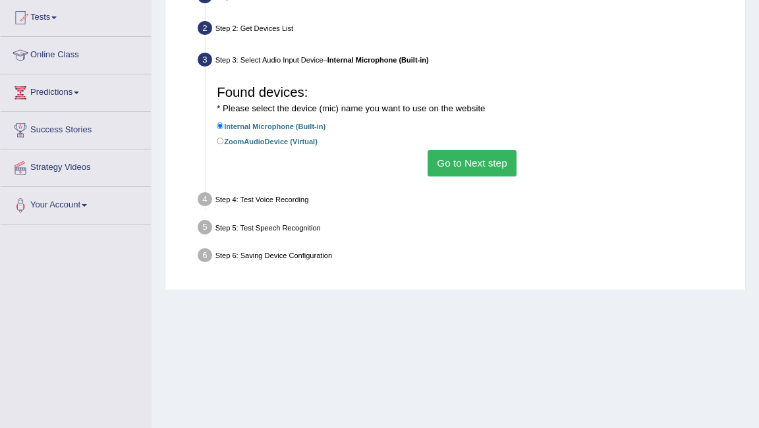
click at [458, 158] on button "Go to Next step" at bounding box center [471, 163] width 89 height 26
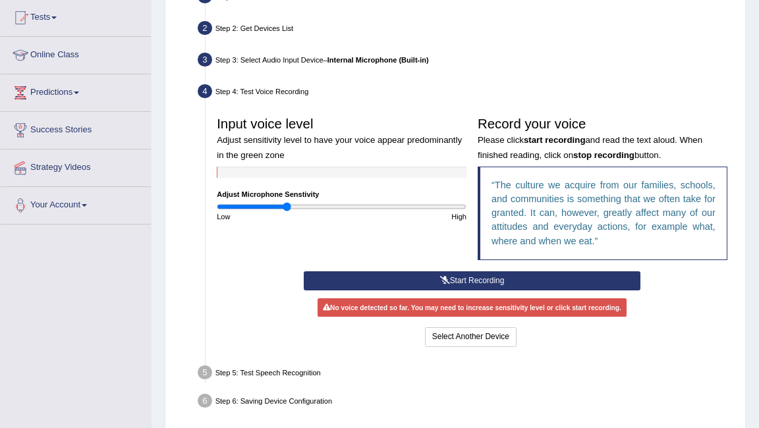
click at [424, 280] on button "Start Recording" at bounding box center [472, 280] width 337 height 19
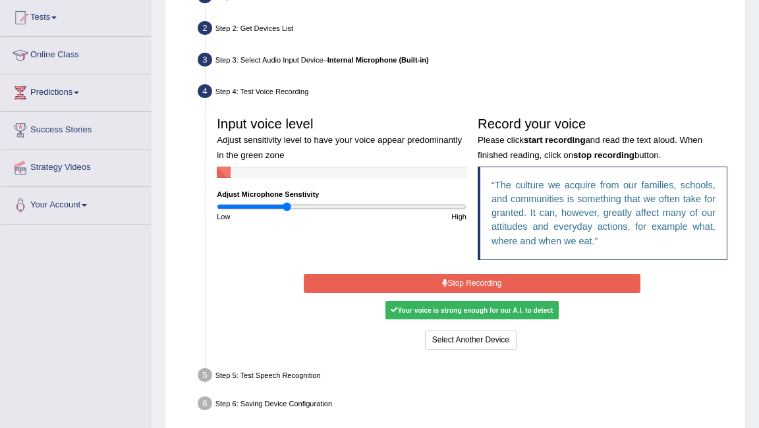
click at [396, 285] on button "Stop Recording" at bounding box center [472, 283] width 337 height 19
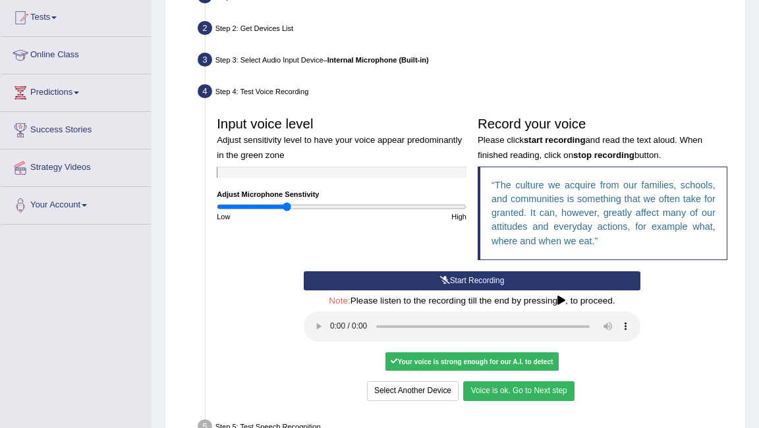
click at [513, 392] on button "Voice is ok. Go to Next step" at bounding box center [518, 390] width 111 height 19
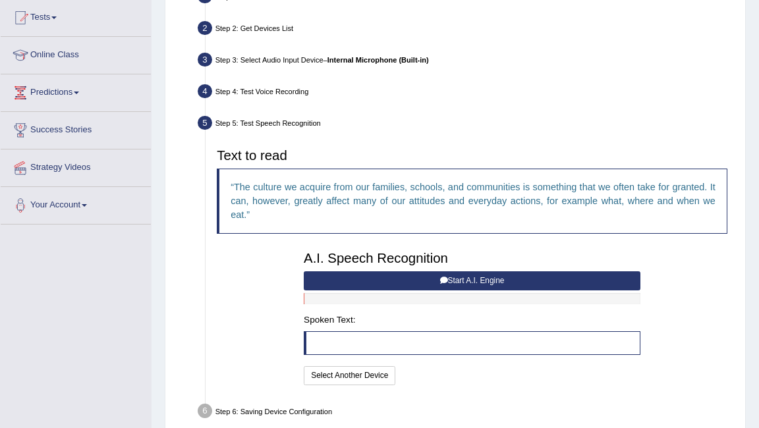
click at [454, 277] on button "Start A.I. Engine" at bounding box center [472, 280] width 337 height 19
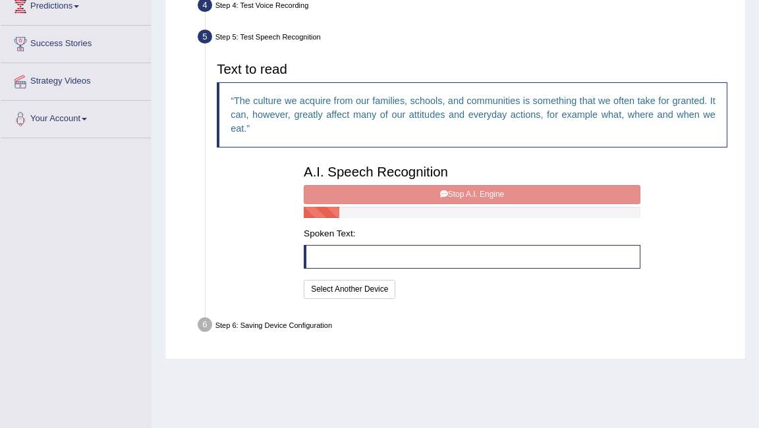
scroll to position [229, 0]
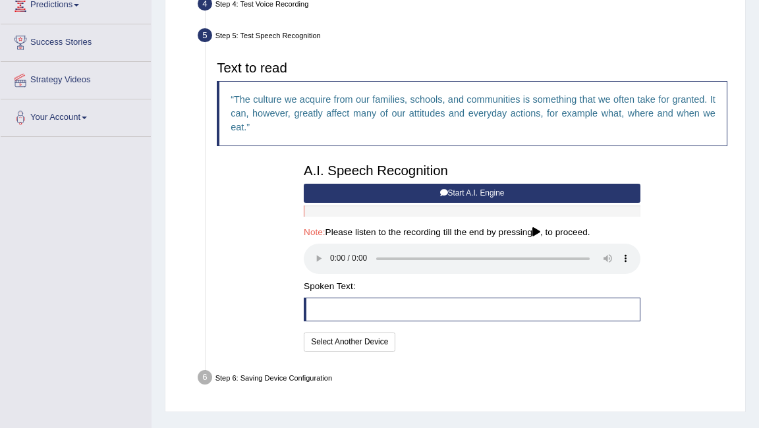
click at [50, 353] on div "Toggle navigation Home Practice Questions Speaking Practice Read Aloud Repeat S…" at bounding box center [379, 113] width 759 height 685
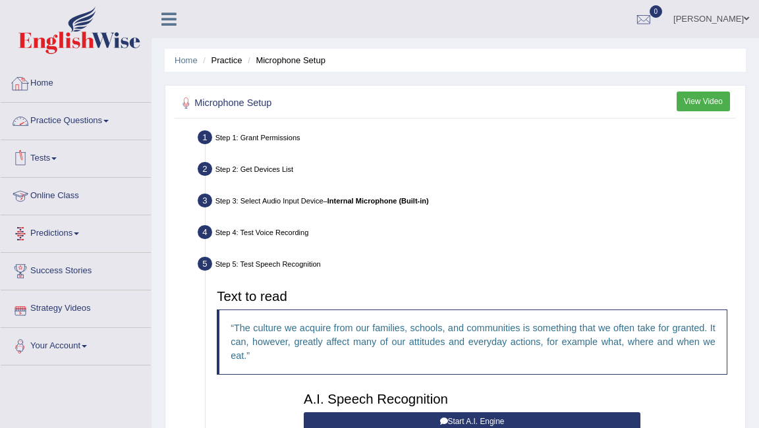
click at [95, 78] on link "Home" at bounding box center [76, 81] width 150 height 33
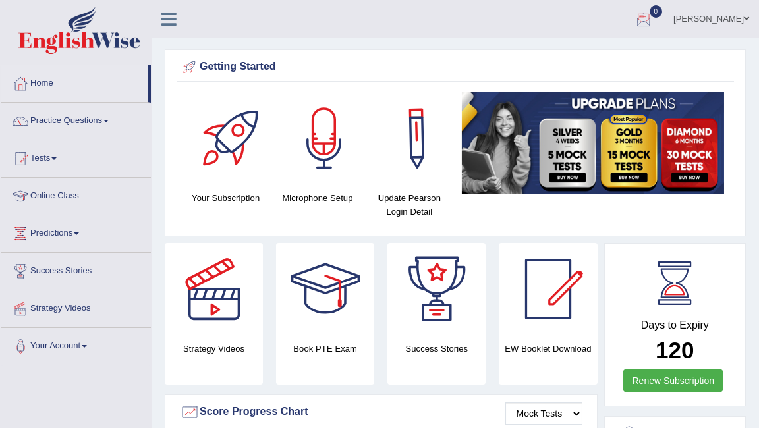
click at [719, 26] on link "[PERSON_NAME]" at bounding box center [710, 17] width 95 height 34
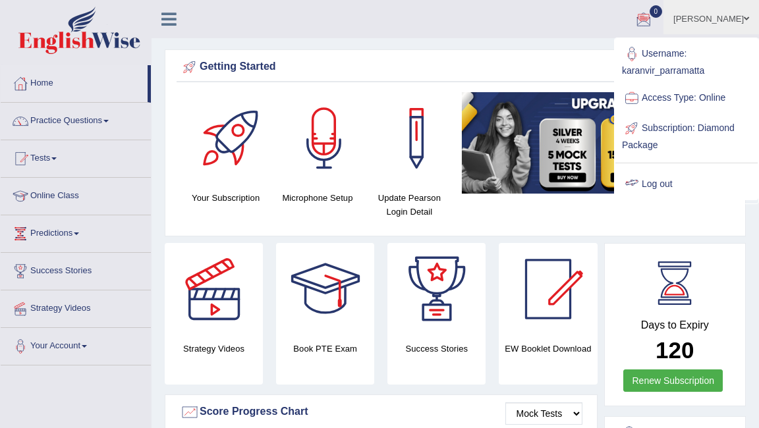
click at [661, 178] on link "Log out" at bounding box center [686, 184] width 142 height 30
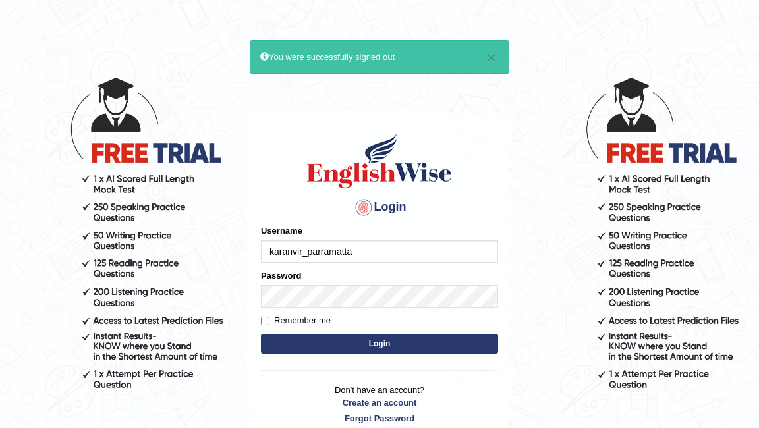
drag, startPoint x: 366, startPoint y: 248, endPoint x: 156, endPoint y: 243, distance: 210.1
click at [160, 245] on body "× You were successfully signed out Login Please fix the following errors: Usern…" at bounding box center [379, 252] width 759 height 428
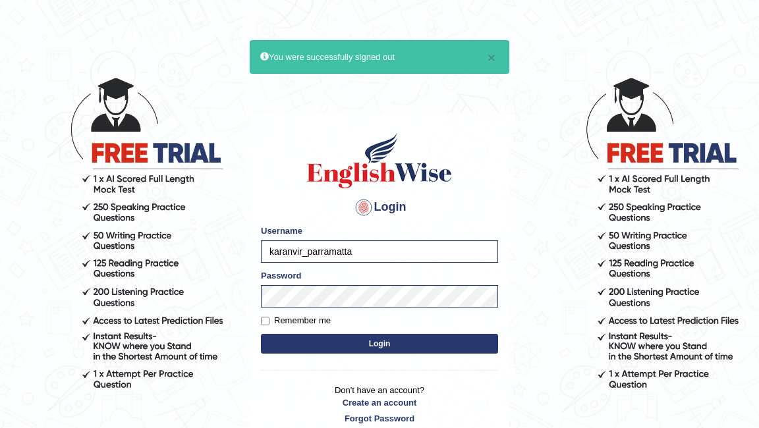
type input "Pkhatarine"
click at [350, 340] on button "Login" at bounding box center [379, 344] width 237 height 20
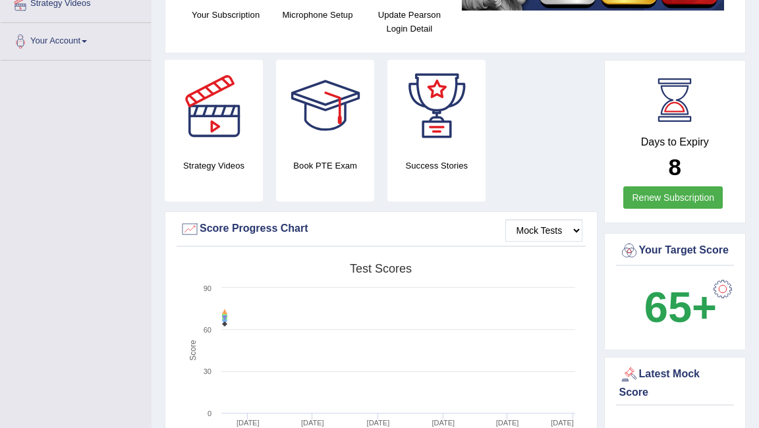
scroll to position [277, 0]
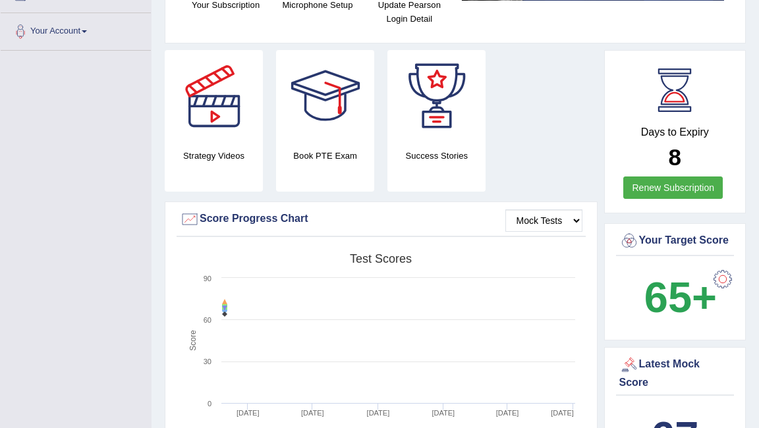
click at [678, 288] on b "65+" at bounding box center [680, 297] width 72 height 48
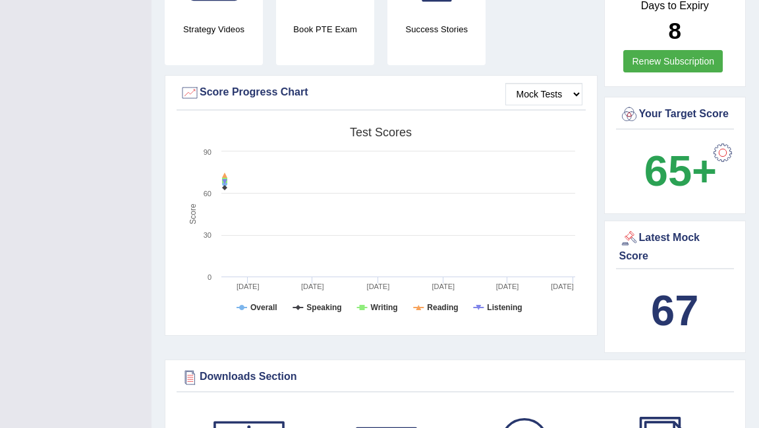
scroll to position [410, 0]
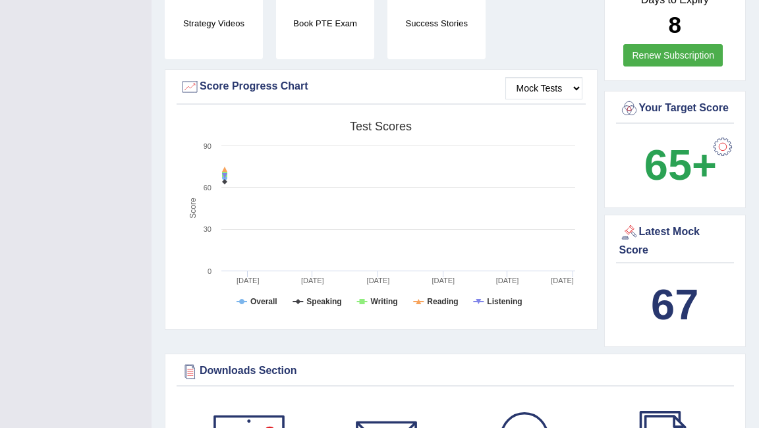
click at [671, 285] on b "67" at bounding box center [674, 305] width 47 height 48
click at [643, 234] on div "Latest Mock Score" at bounding box center [675, 241] width 112 height 36
click at [626, 230] on div at bounding box center [629, 233] width 20 height 20
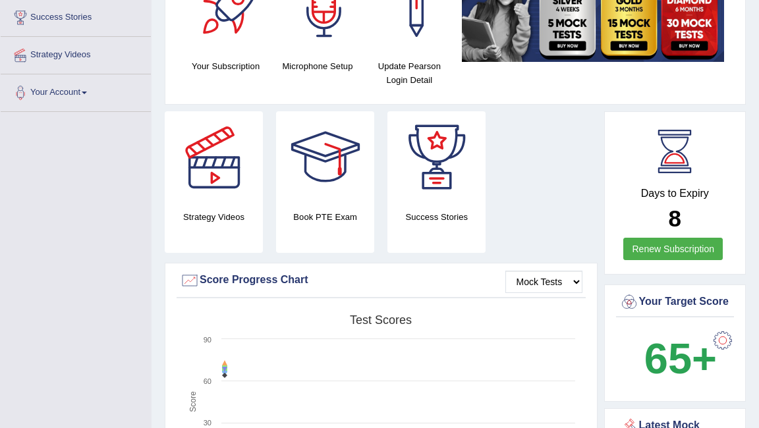
scroll to position [212, 0]
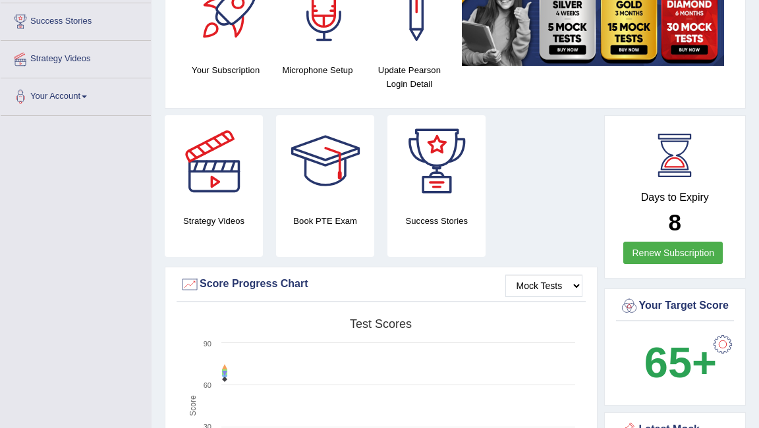
click at [285, 284] on div "Score Progress Chart" at bounding box center [381, 285] width 402 height 20
click at [565, 293] on select "Mock Tests" at bounding box center [543, 286] width 77 height 22
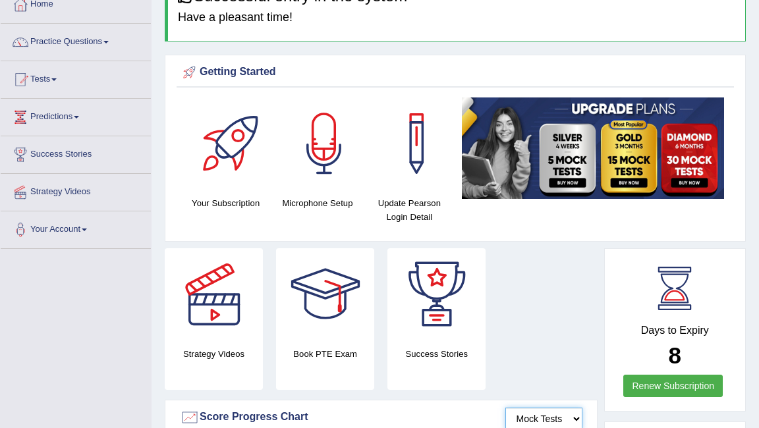
scroll to position [0, 0]
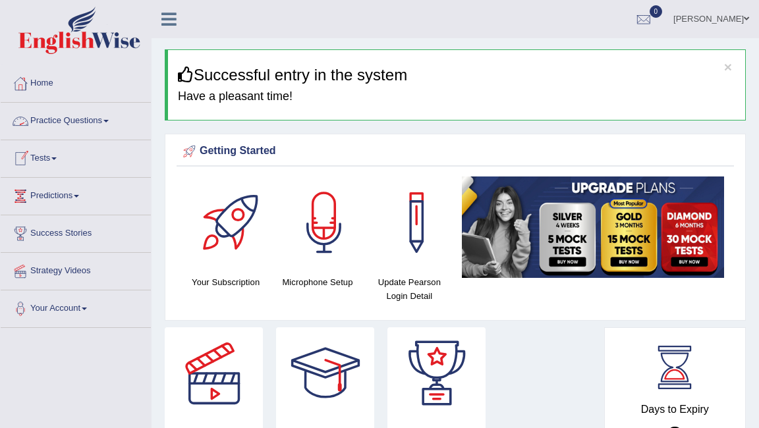
click at [74, 117] on link "Practice Questions" at bounding box center [76, 119] width 150 height 33
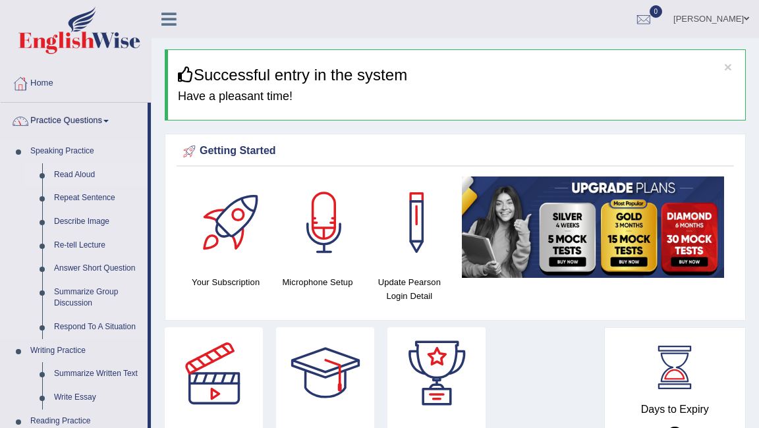
click at [80, 173] on link "Read Aloud" at bounding box center [97, 175] width 99 height 24
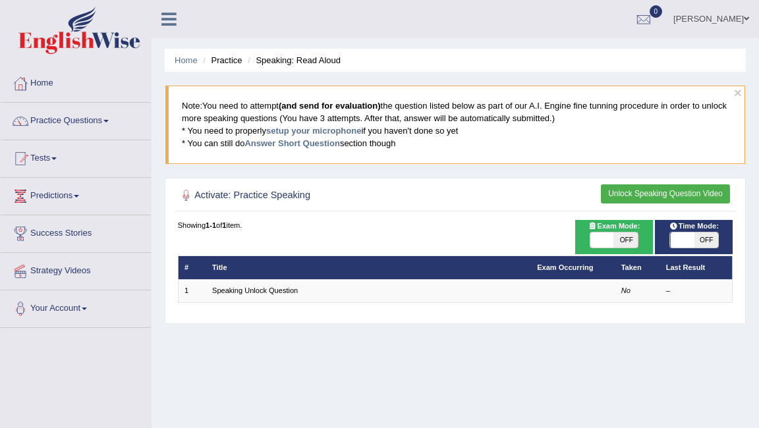
click at [676, 192] on button "Unlock Speaking Question Video" at bounding box center [665, 193] width 129 height 19
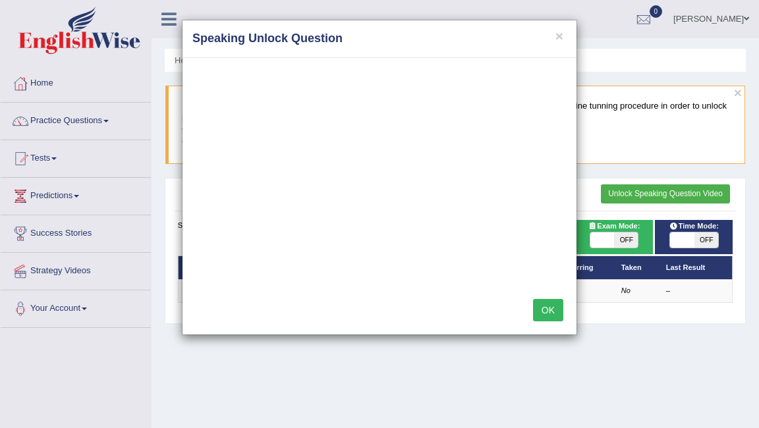
click at [553, 306] on button "OK" at bounding box center [548, 310] width 30 height 22
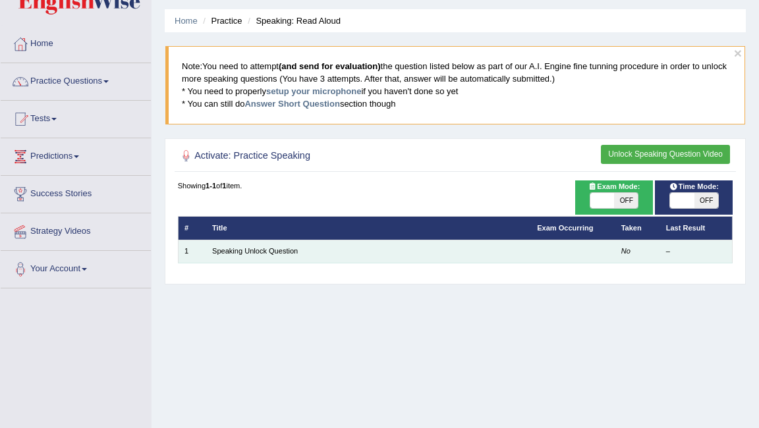
scroll to position [77, 0]
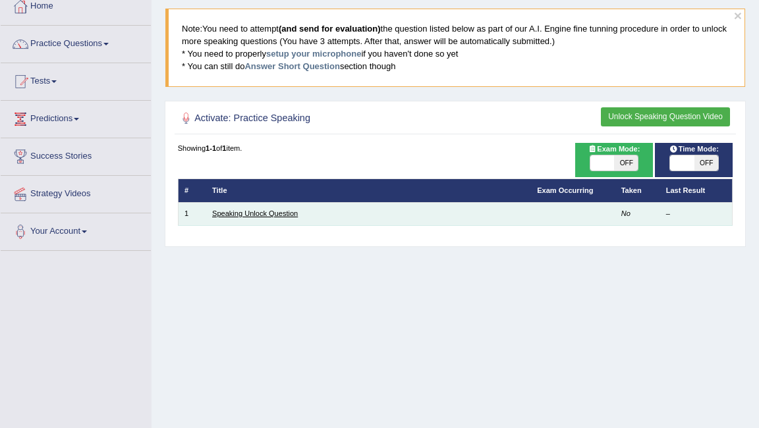
click at [281, 210] on link "Speaking Unlock Question" at bounding box center [255, 213] width 86 height 8
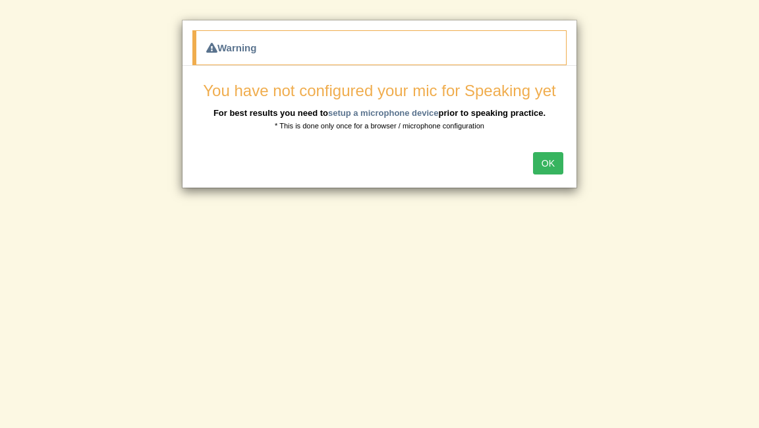
click at [551, 161] on button "OK" at bounding box center [548, 163] width 30 height 22
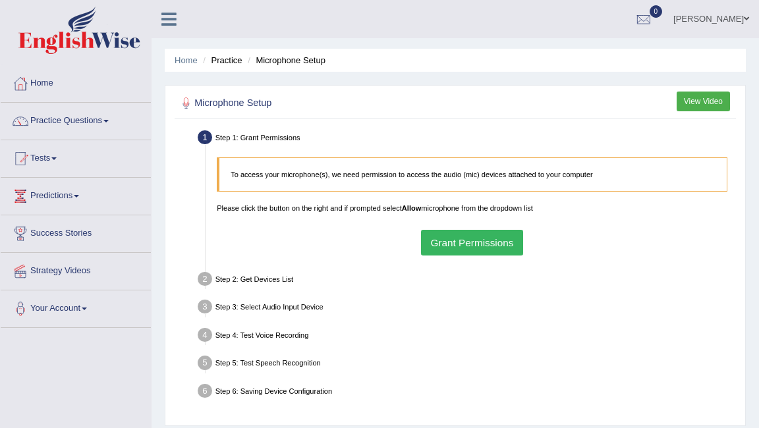
click at [475, 242] on button "Grant Permissions" at bounding box center [472, 243] width 102 height 26
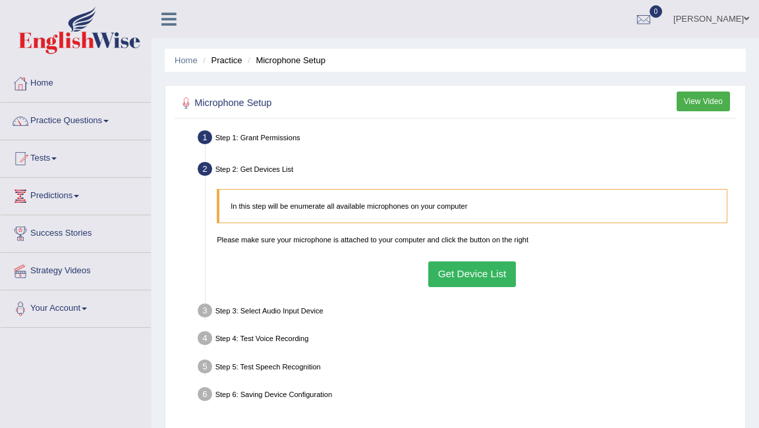
click at [481, 288] on div "In this step will be enumerate all available microphones on your computer Pleas…" at bounding box center [472, 238] width 522 height 110
click at [480, 282] on button "Get Device List" at bounding box center [472, 274] width 88 height 26
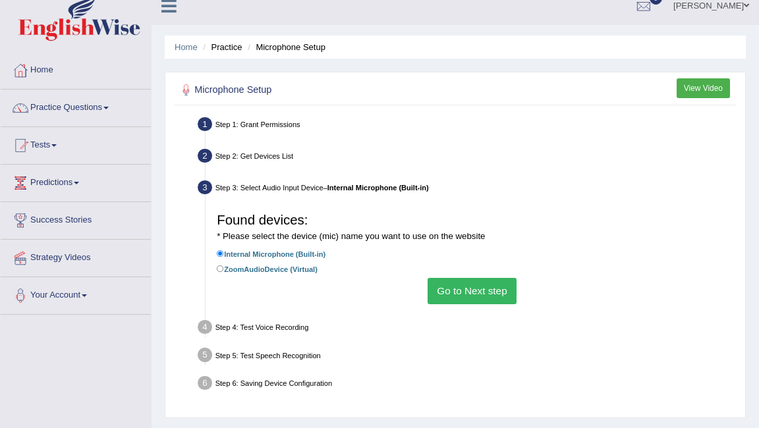
scroll to position [18, 0]
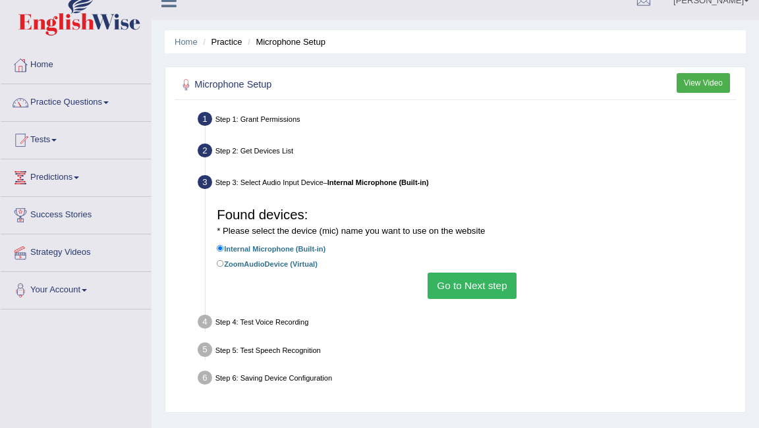
click at [476, 279] on button "Go to Next step" at bounding box center [471, 286] width 89 height 26
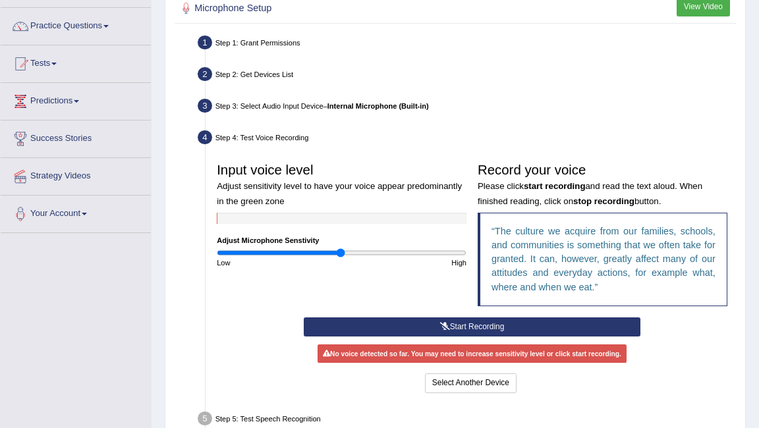
scroll to position [112, 0]
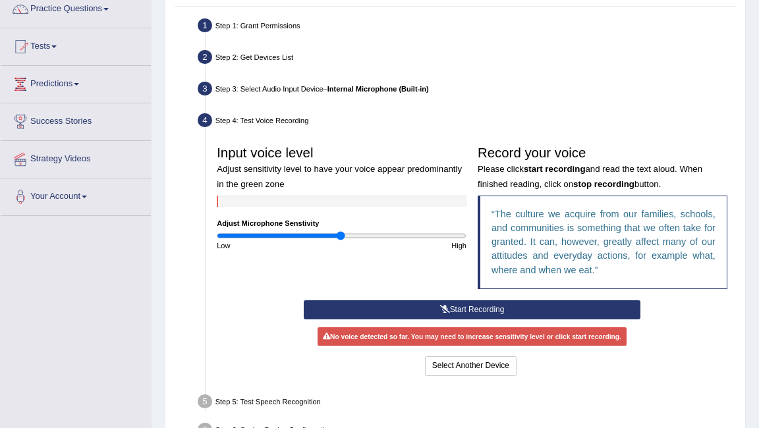
click at [437, 315] on button "Start Recording" at bounding box center [472, 309] width 337 height 19
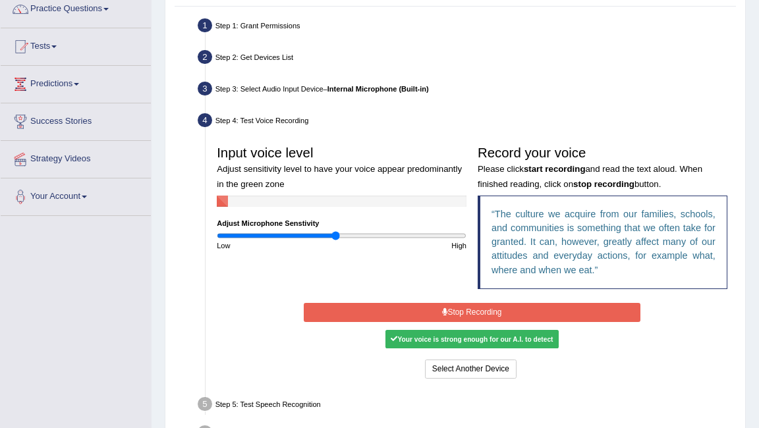
type input "0.96"
click at [335, 234] on input "range" at bounding box center [342, 235] width 250 height 9
click at [456, 366] on button "Select Another Device" at bounding box center [471, 369] width 92 height 19
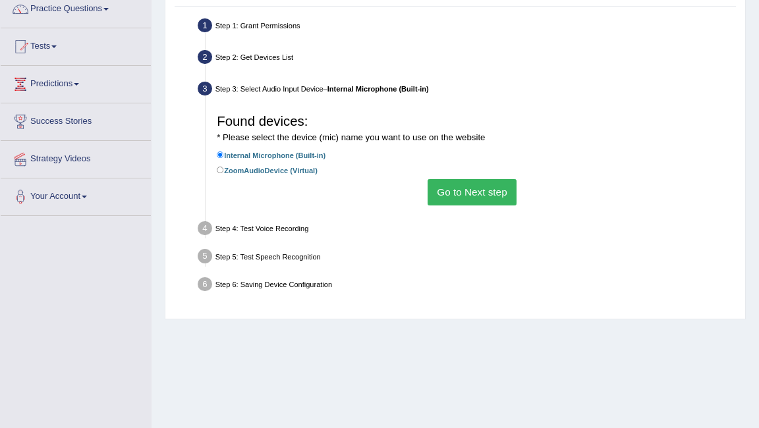
click at [487, 198] on button "Go to Next step" at bounding box center [471, 192] width 89 height 26
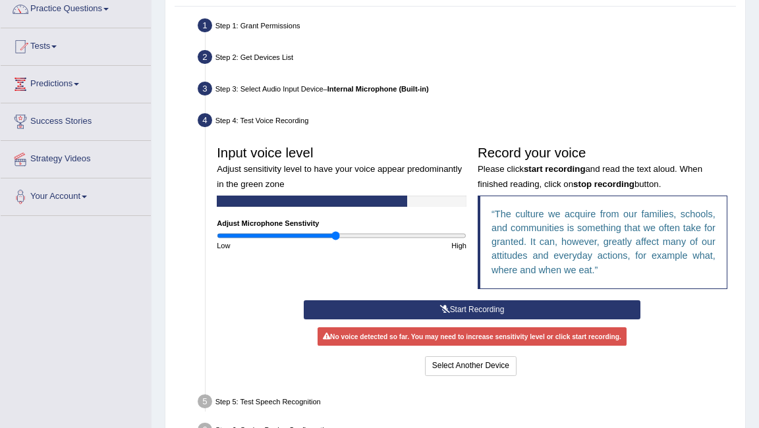
click at [456, 313] on button "Start Recording" at bounding box center [472, 309] width 337 height 19
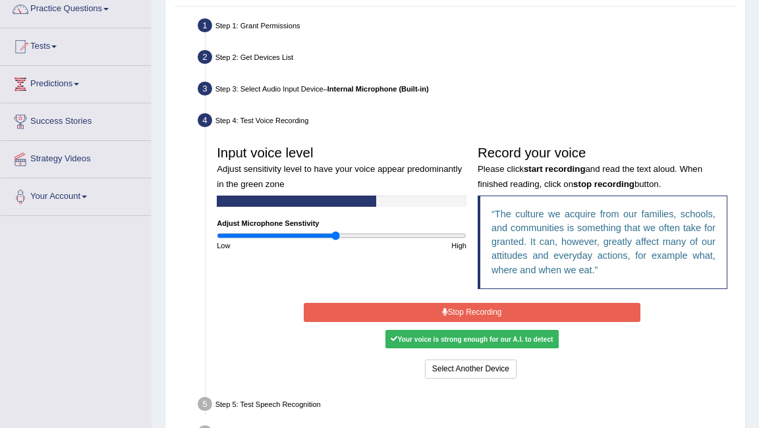
click at [453, 337] on div "Your voice is strong enough for our A.I. to detect" at bounding box center [471, 339] width 173 height 18
click at [464, 311] on button "Stop Recording" at bounding box center [472, 312] width 337 height 19
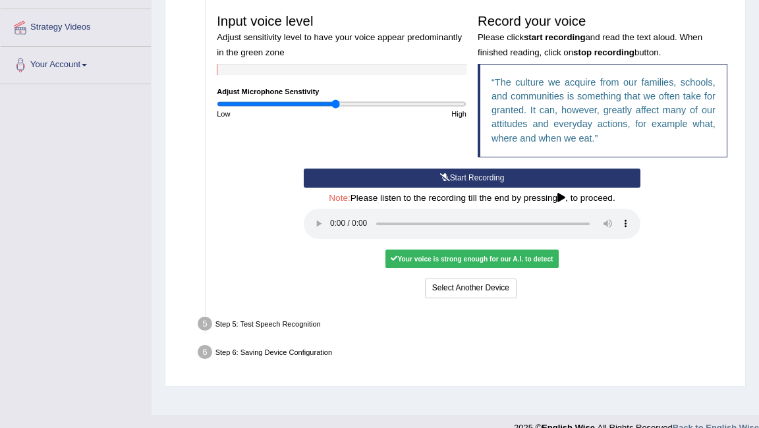
scroll to position [263, 0]
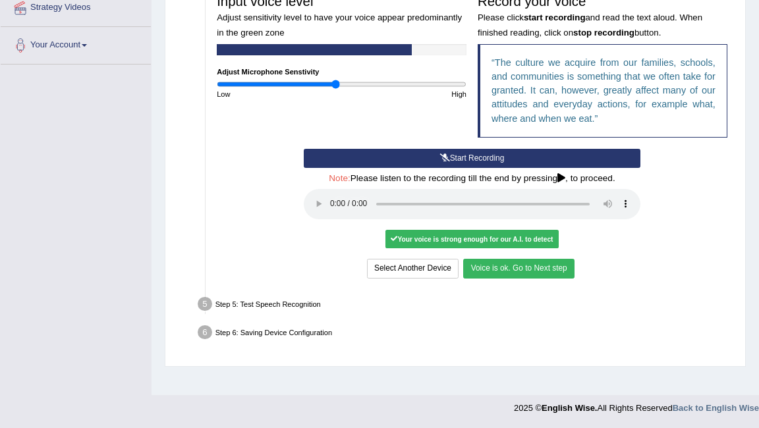
click at [483, 266] on button "Voice is ok. Go to Next step" at bounding box center [518, 268] width 111 height 19
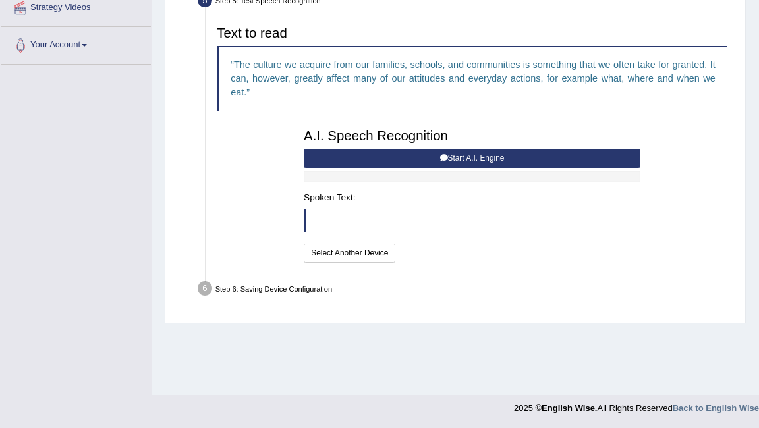
click at [446, 160] on button "Start A.I. Engine" at bounding box center [472, 158] width 337 height 19
